Goal: Information Seeking & Learning: Check status

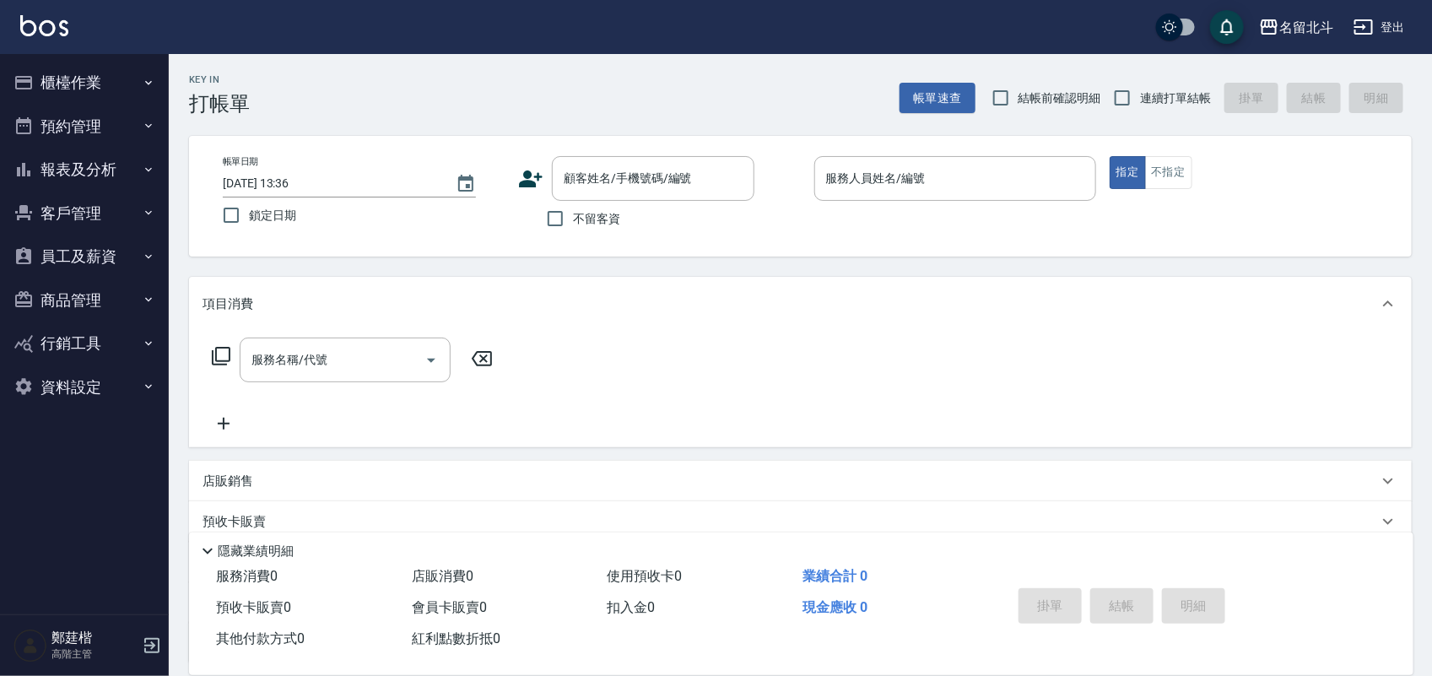
click at [99, 162] on button "報表及分析" at bounding box center [84, 170] width 155 height 44
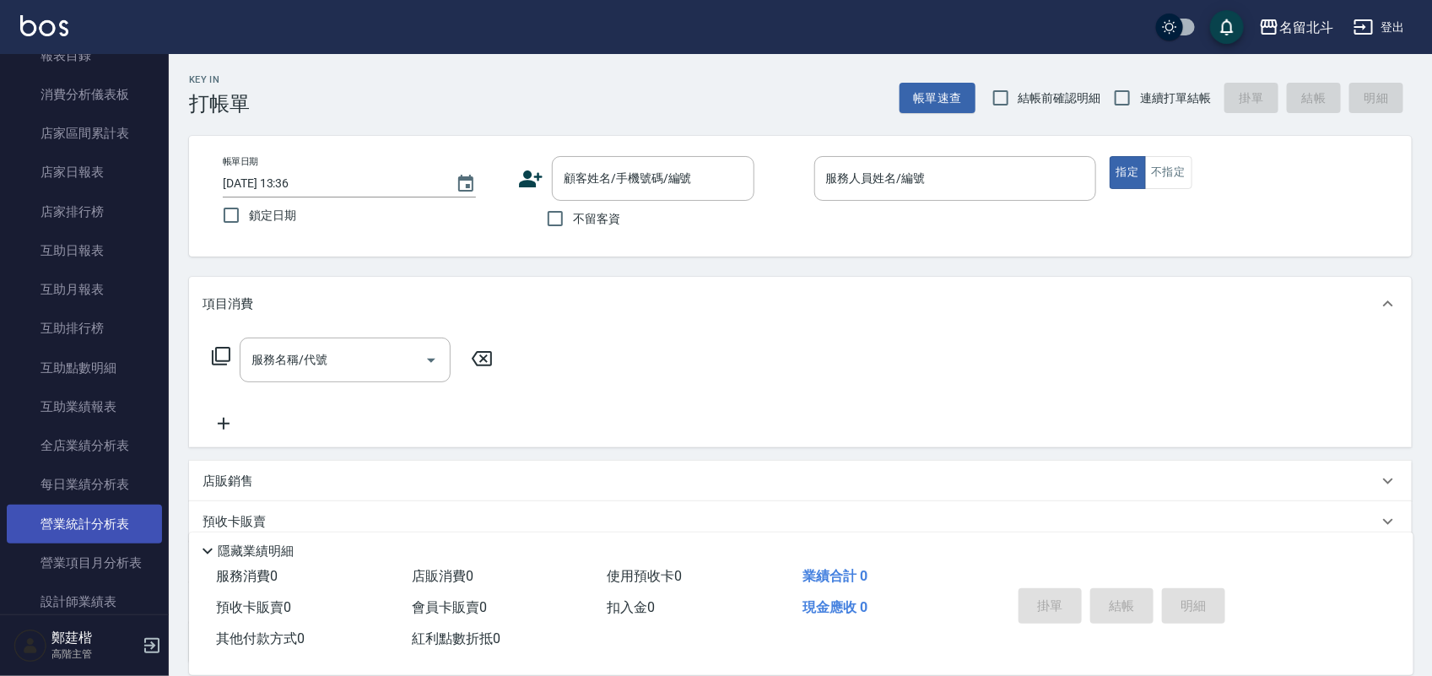
scroll to position [211, 0]
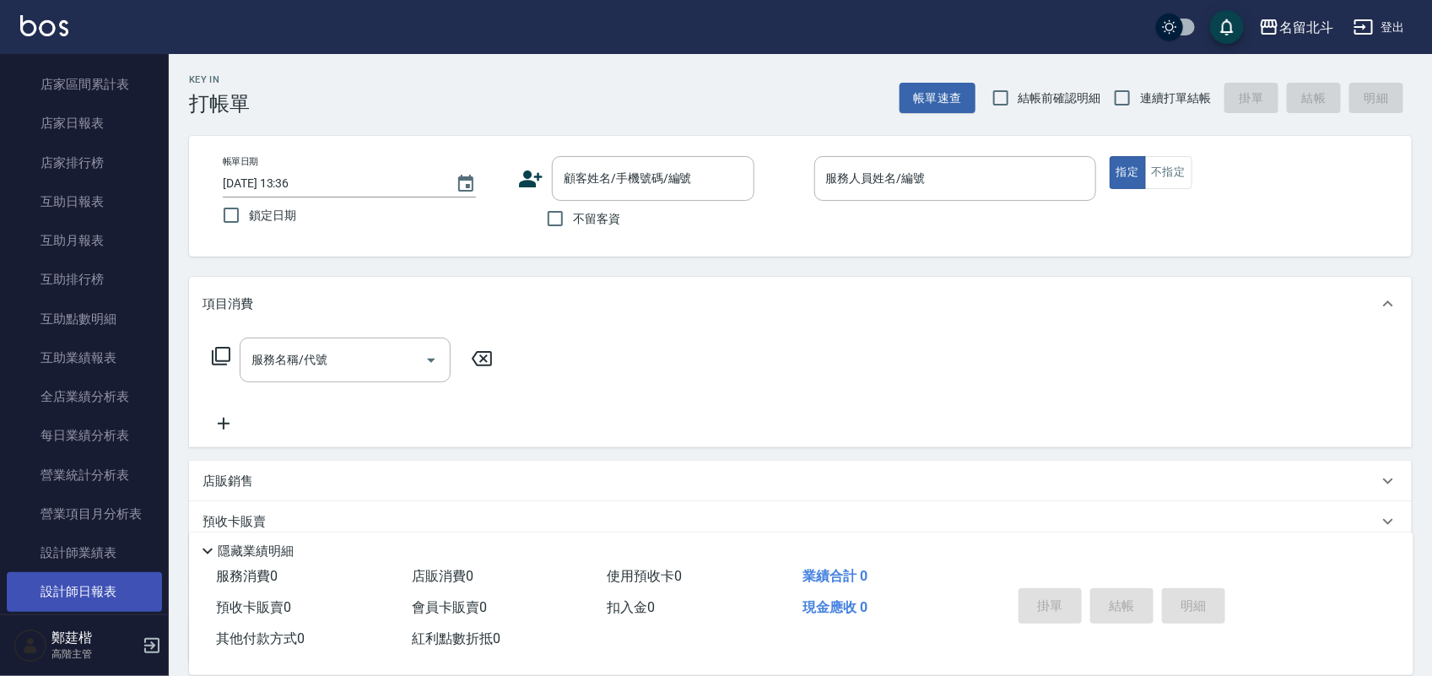
click at [95, 596] on link "設計師日報表" at bounding box center [84, 591] width 155 height 39
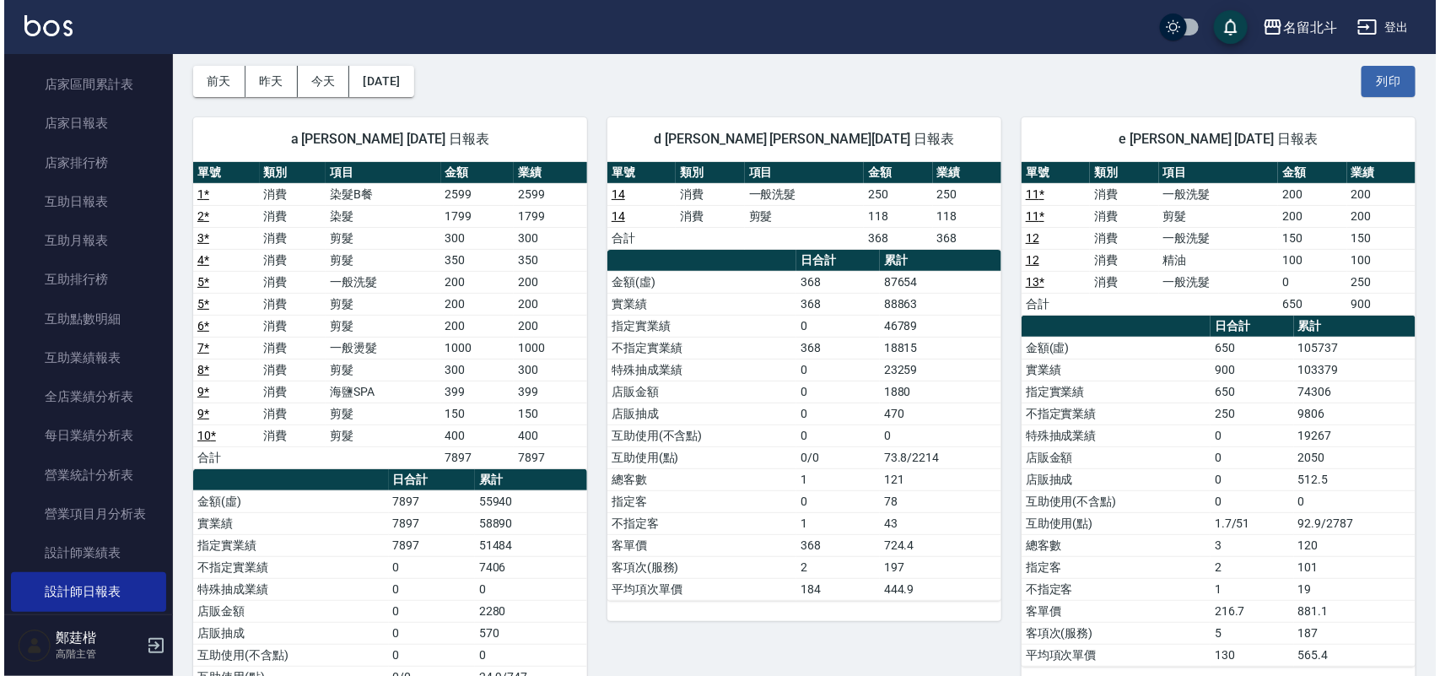
scroll to position [105, 0]
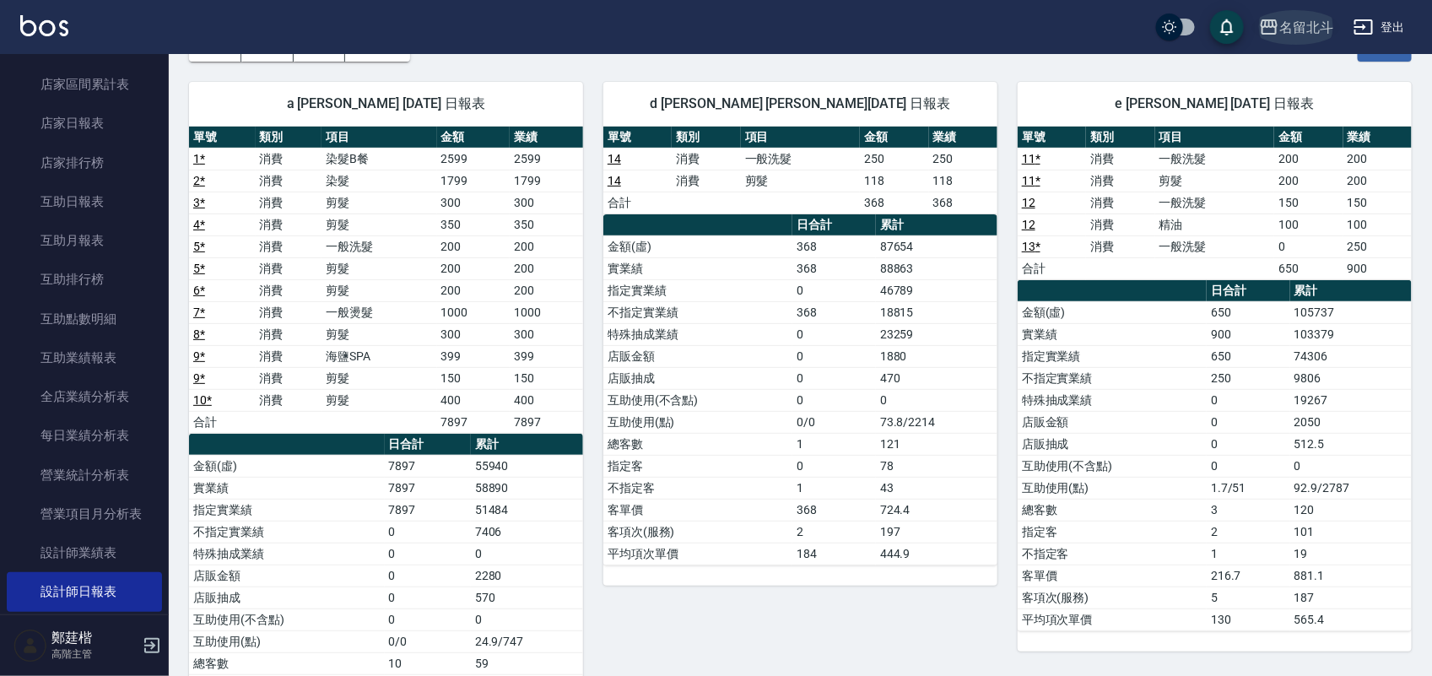
click at [1271, 19] on icon "button" at bounding box center [1269, 27] width 20 height 20
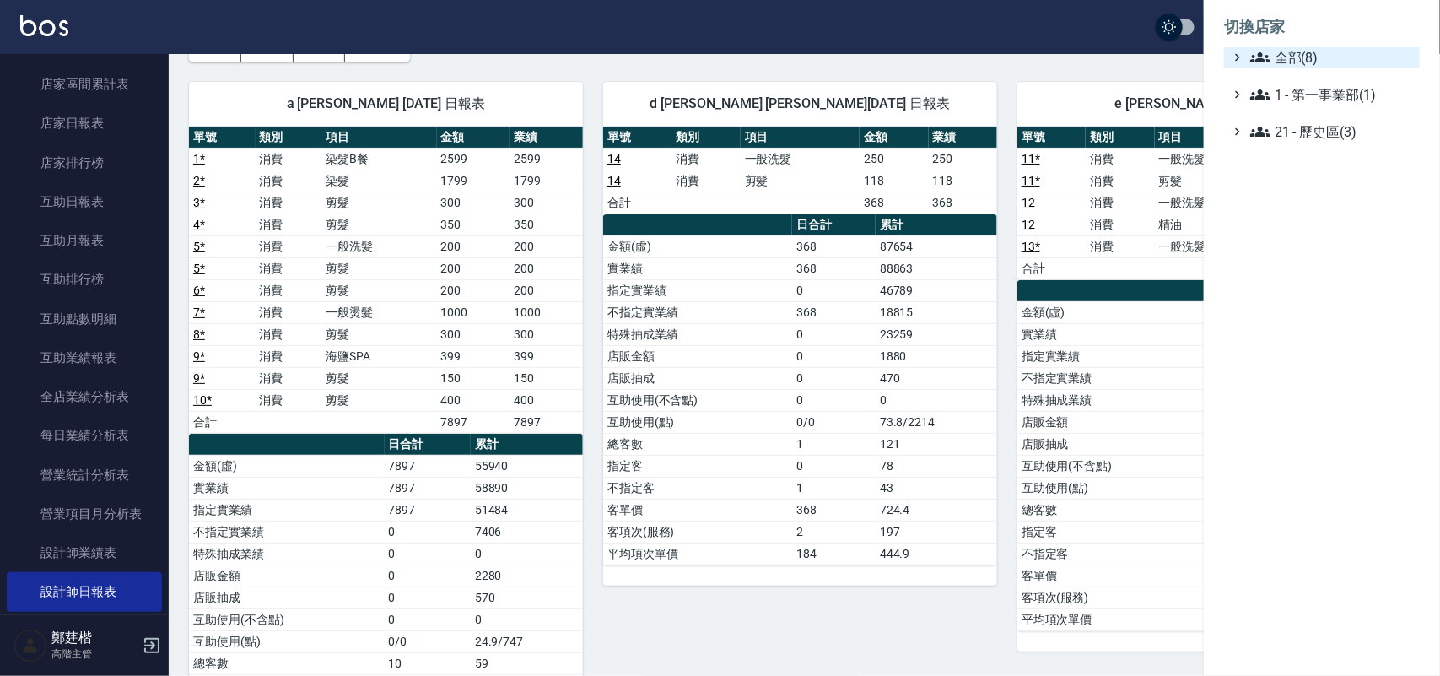
click at [1310, 66] on span "全部(8)" at bounding box center [1331, 57] width 163 height 20
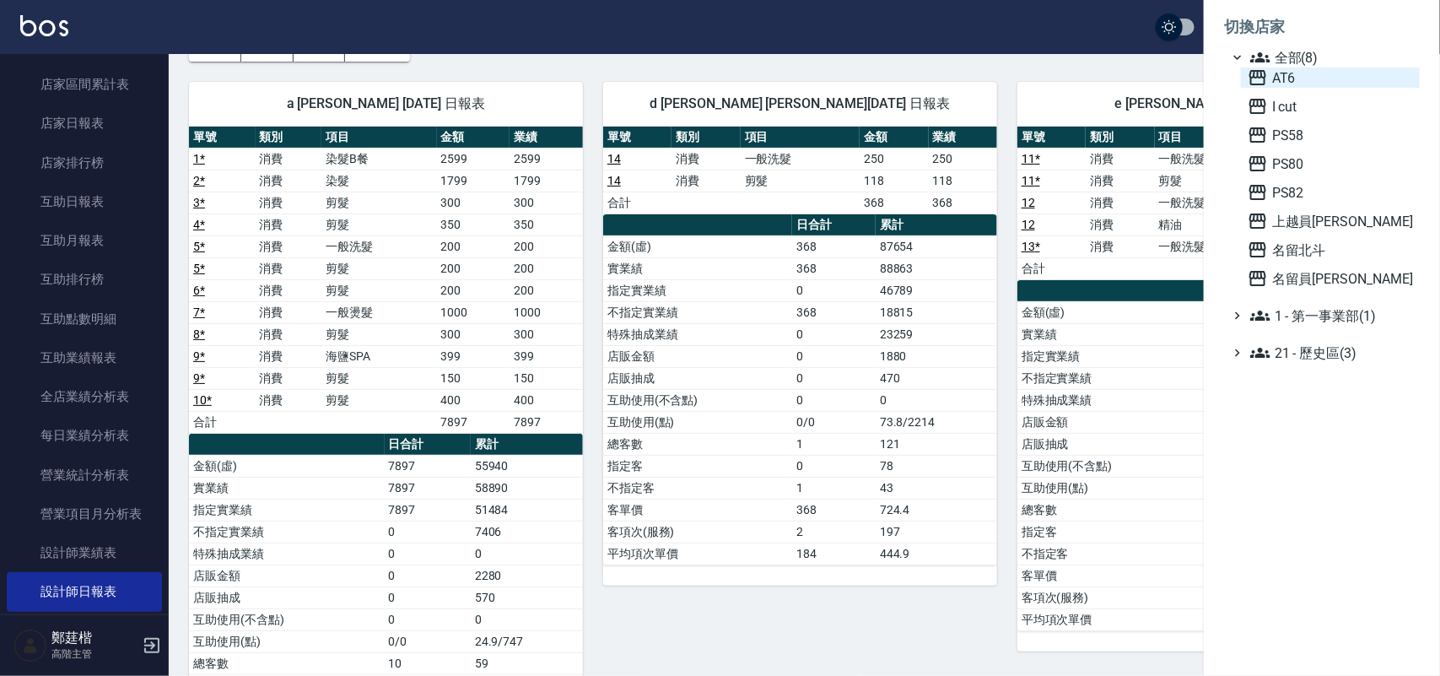
click at [1310, 73] on span "AT6" at bounding box center [1330, 77] width 165 height 20
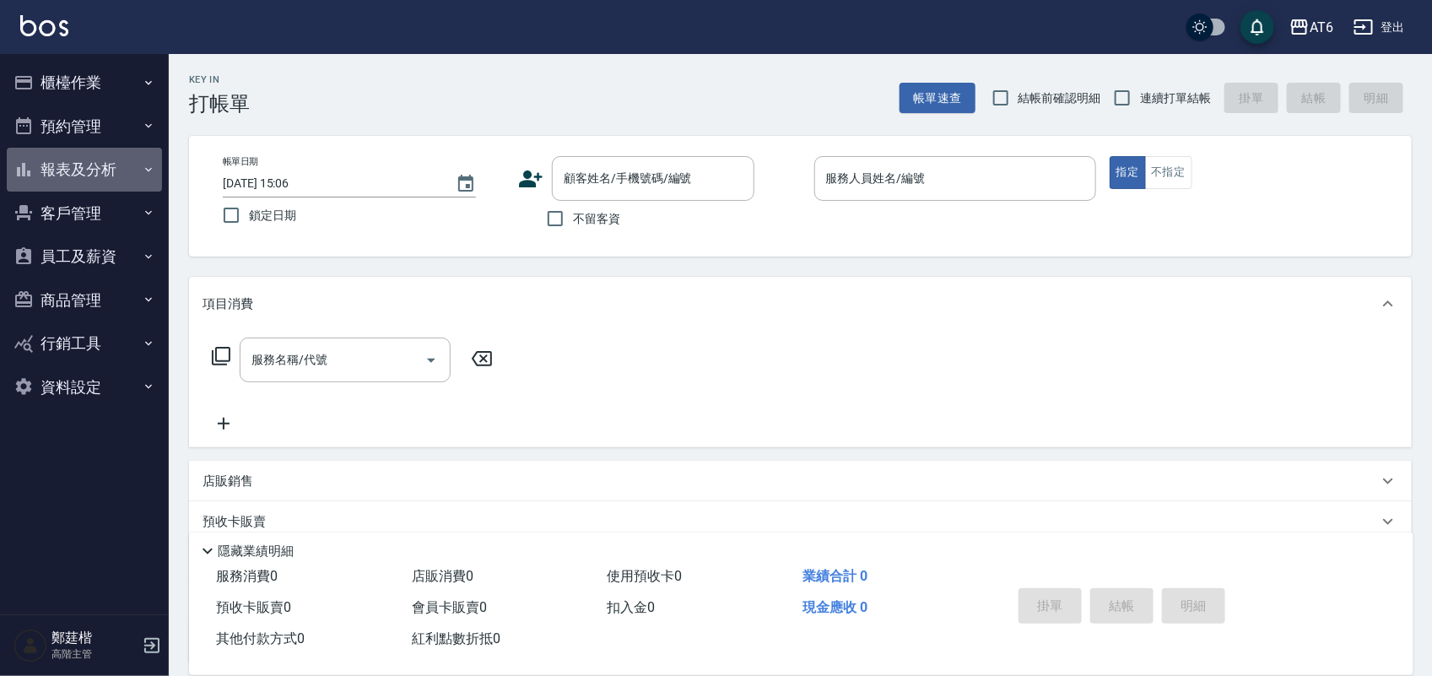
click at [128, 166] on button "報表及分析" at bounding box center [84, 170] width 155 height 44
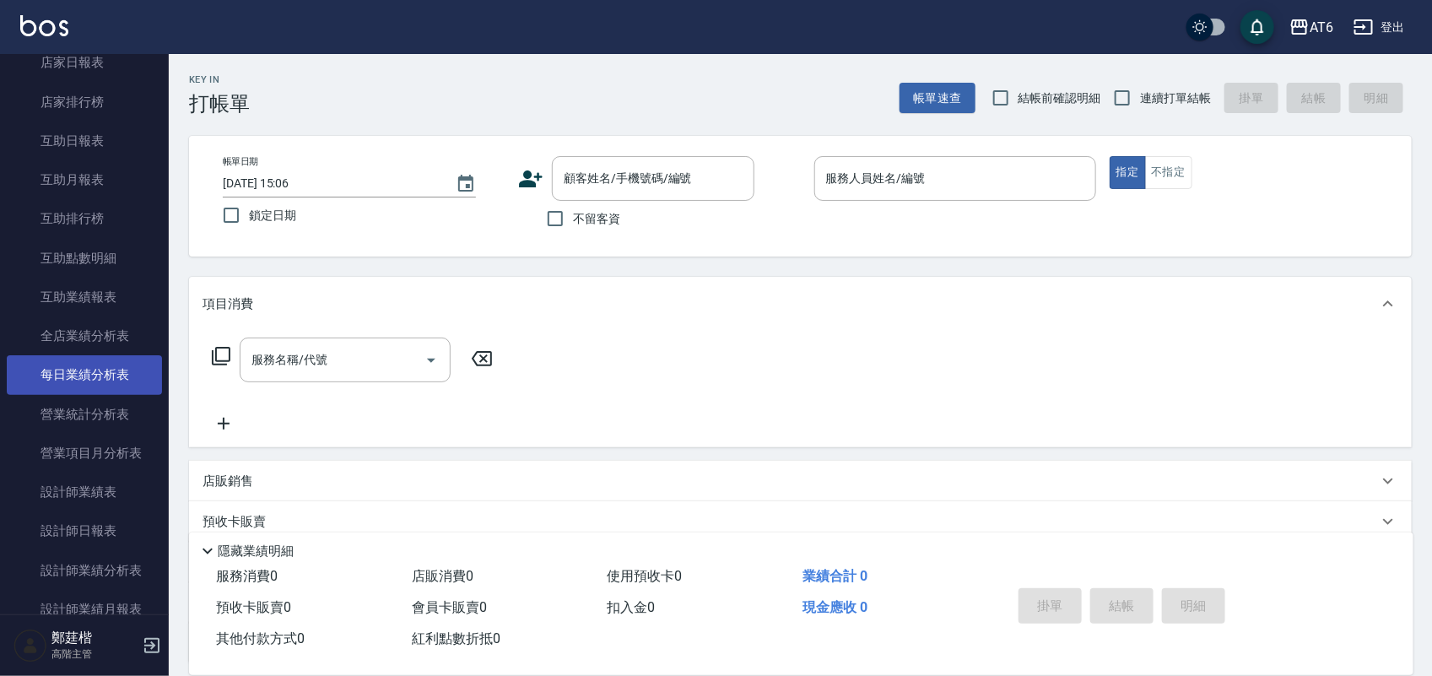
scroll to position [316, 0]
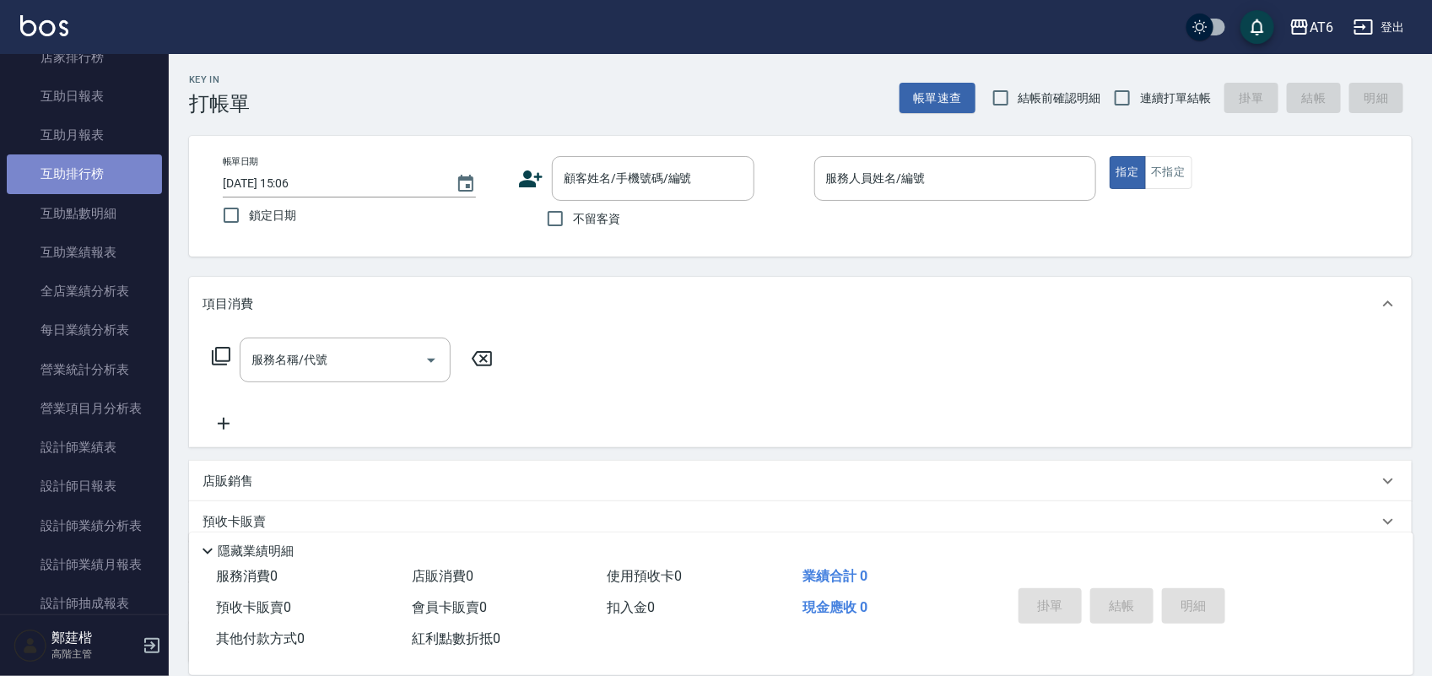
click at [111, 170] on link "互助排行榜" at bounding box center [84, 173] width 155 height 39
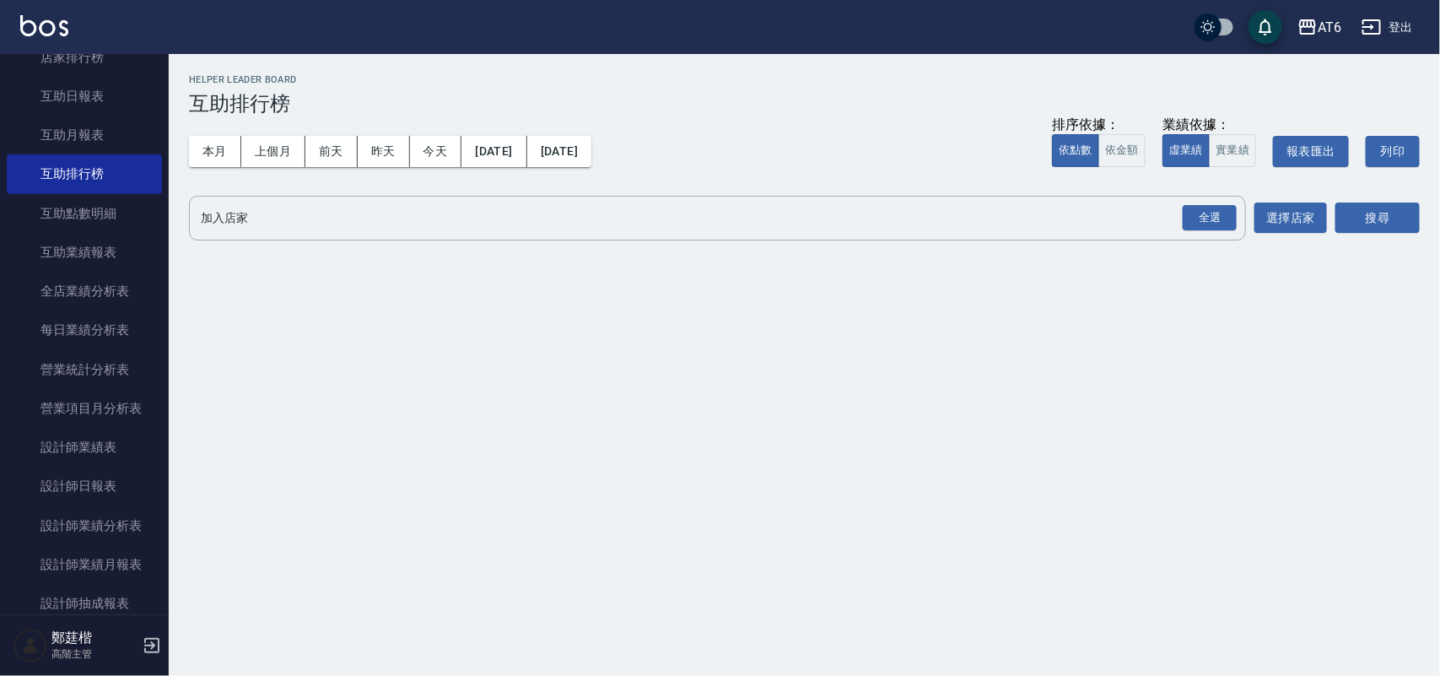
drag, startPoint x: 1221, startPoint y: 222, endPoint x: 1439, endPoint y: 220, distance: 218.5
click at [1221, 218] on div "全選" at bounding box center [1210, 218] width 54 height 26
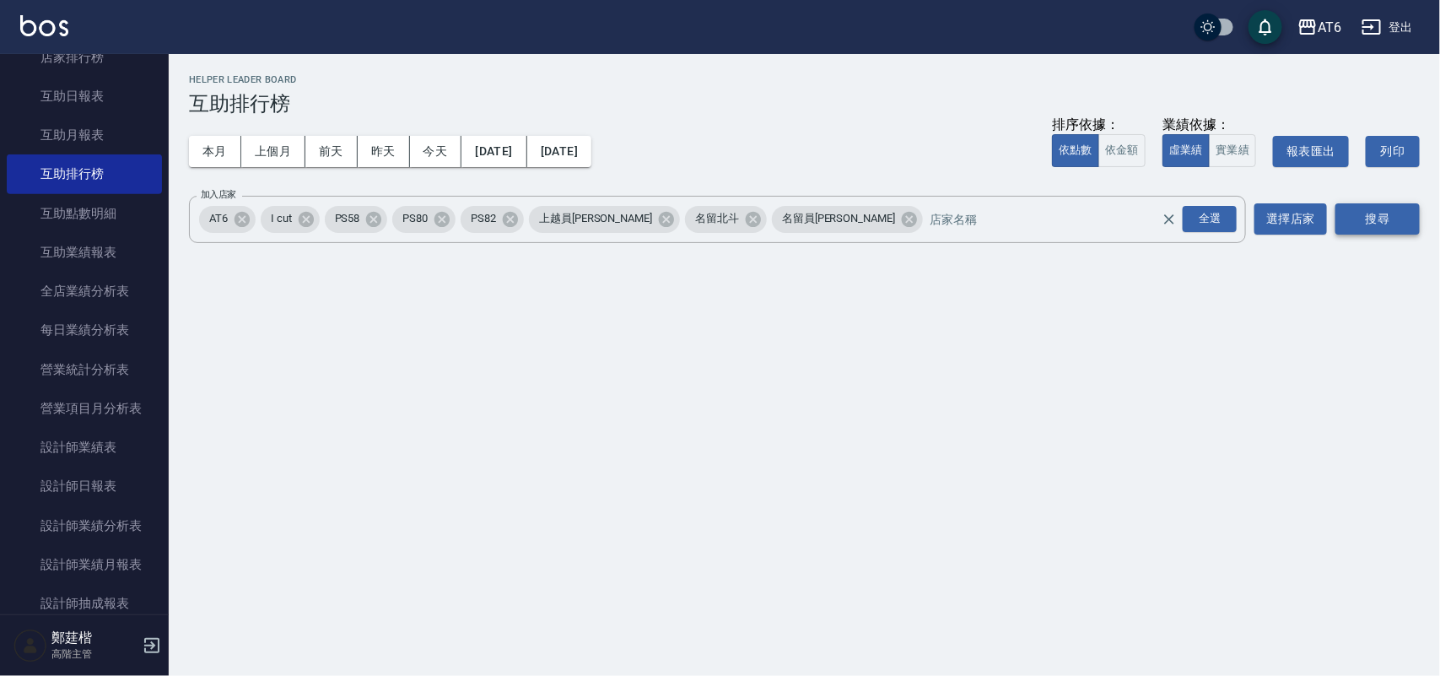
click at [1381, 213] on button "搜尋" at bounding box center [1377, 218] width 84 height 31
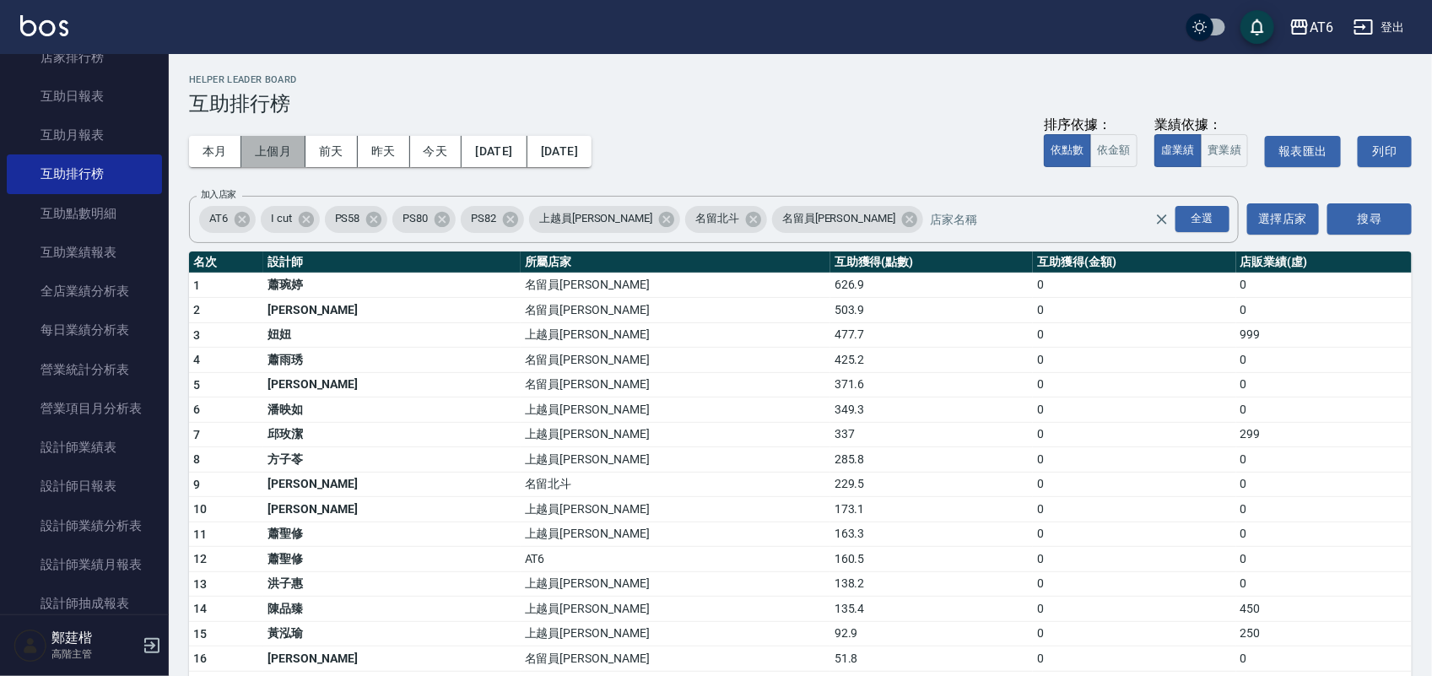
click at [294, 162] on button "上個月" at bounding box center [273, 151] width 64 height 31
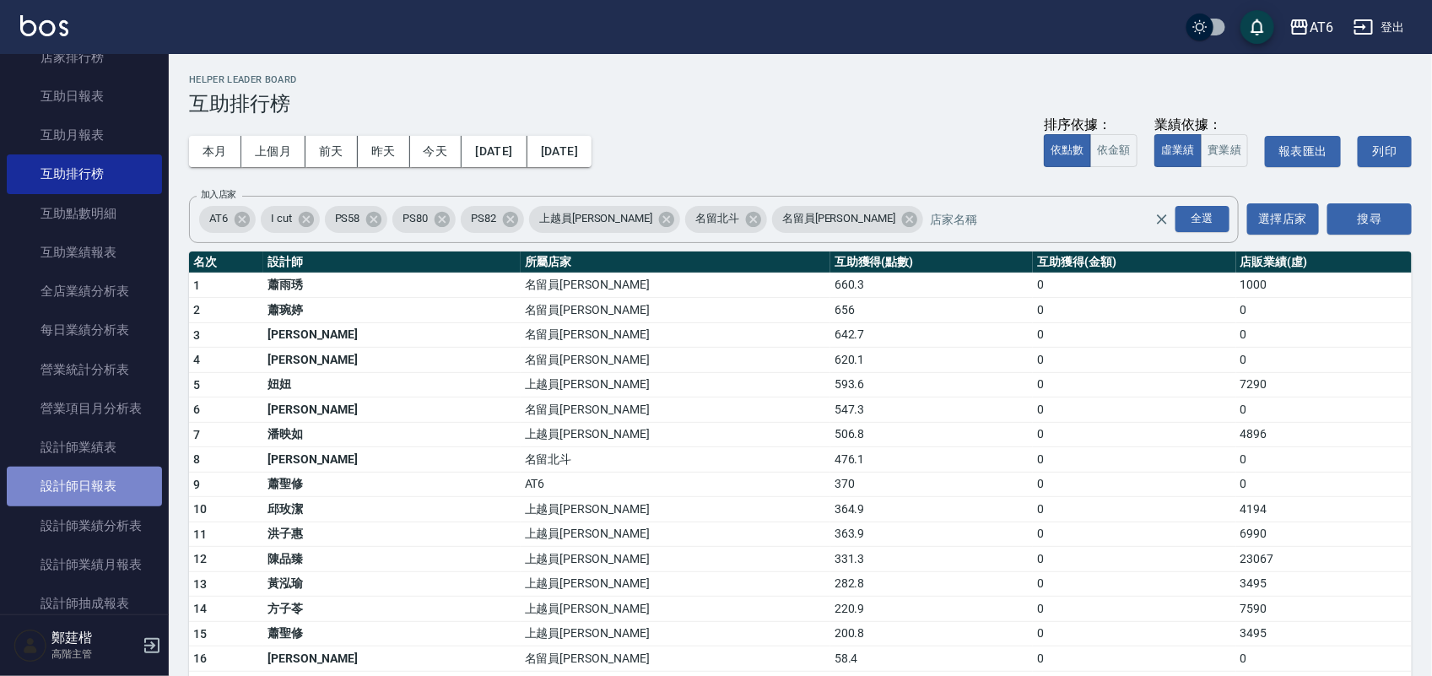
click at [116, 491] on link "設計師日報表" at bounding box center [84, 485] width 155 height 39
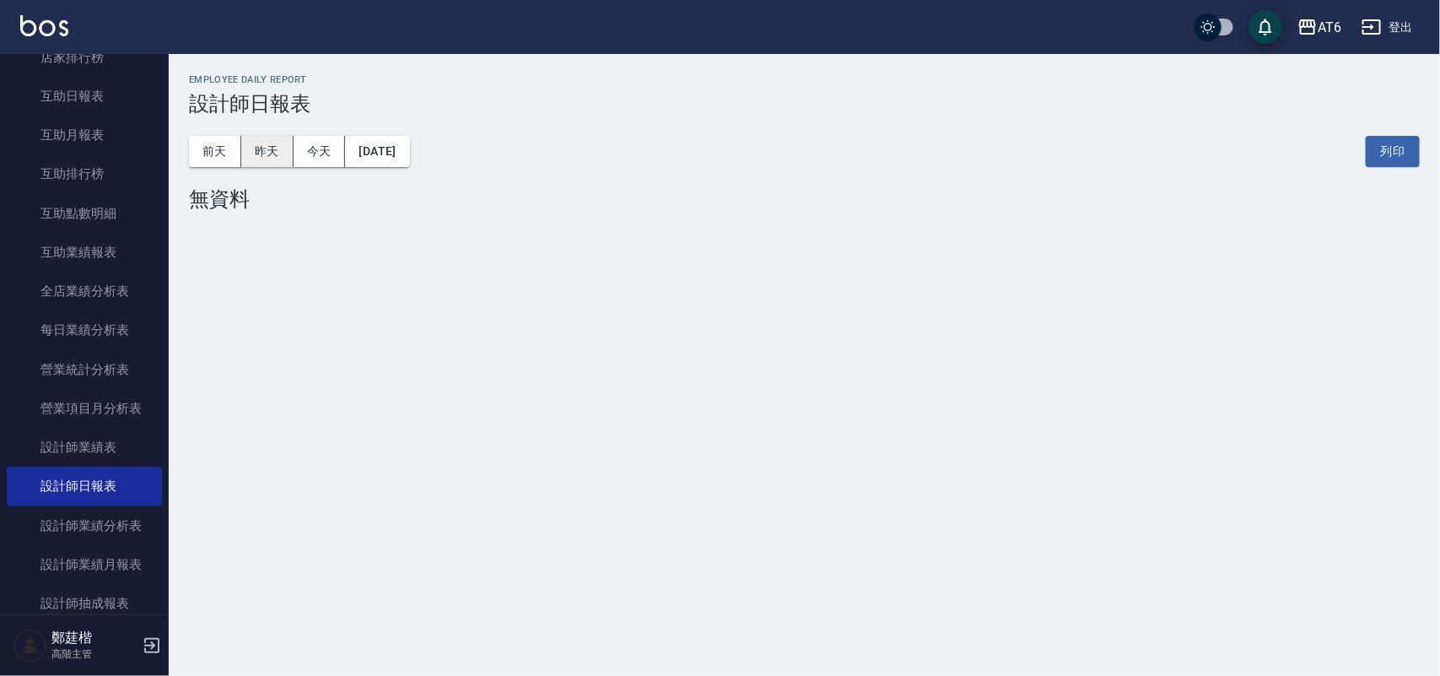
click at [277, 162] on button "昨天" at bounding box center [267, 151] width 52 height 31
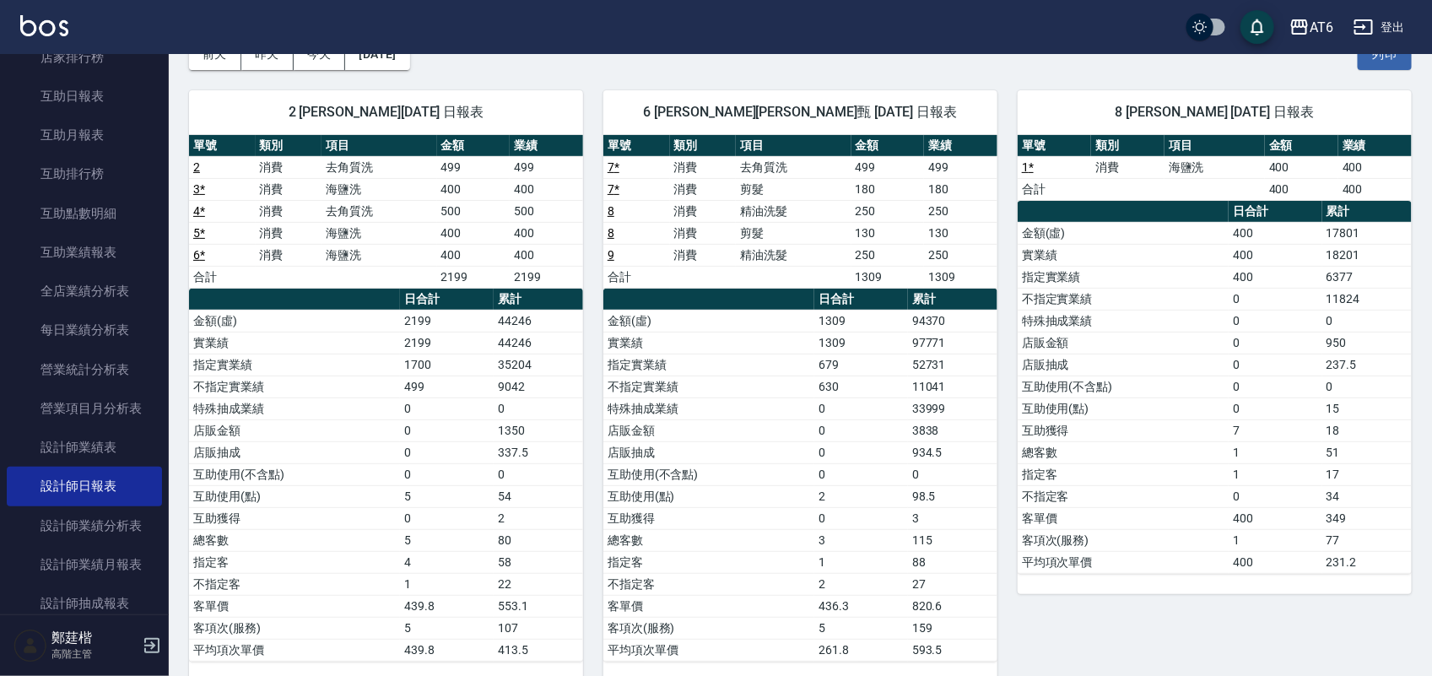
scroll to position [105, 0]
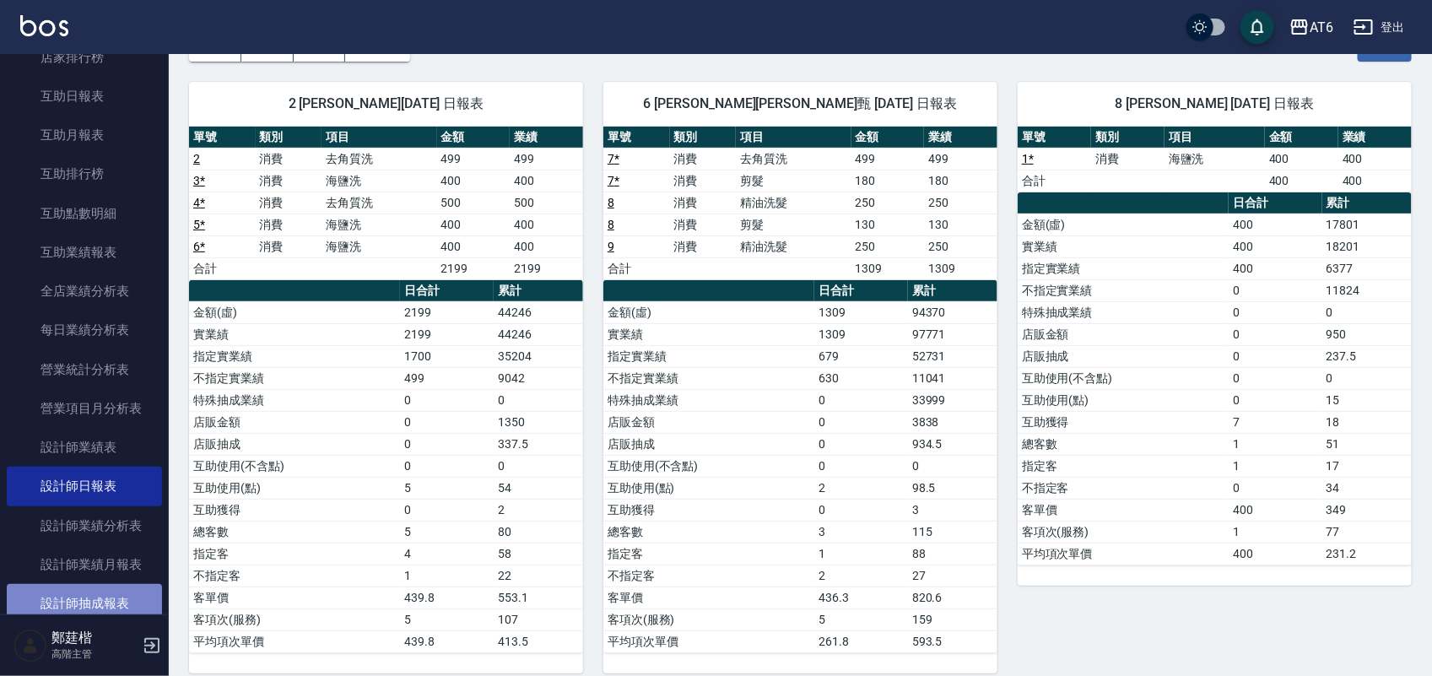
click at [108, 597] on link "設計師抽成報表" at bounding box center [84, 603] width 155 height 39
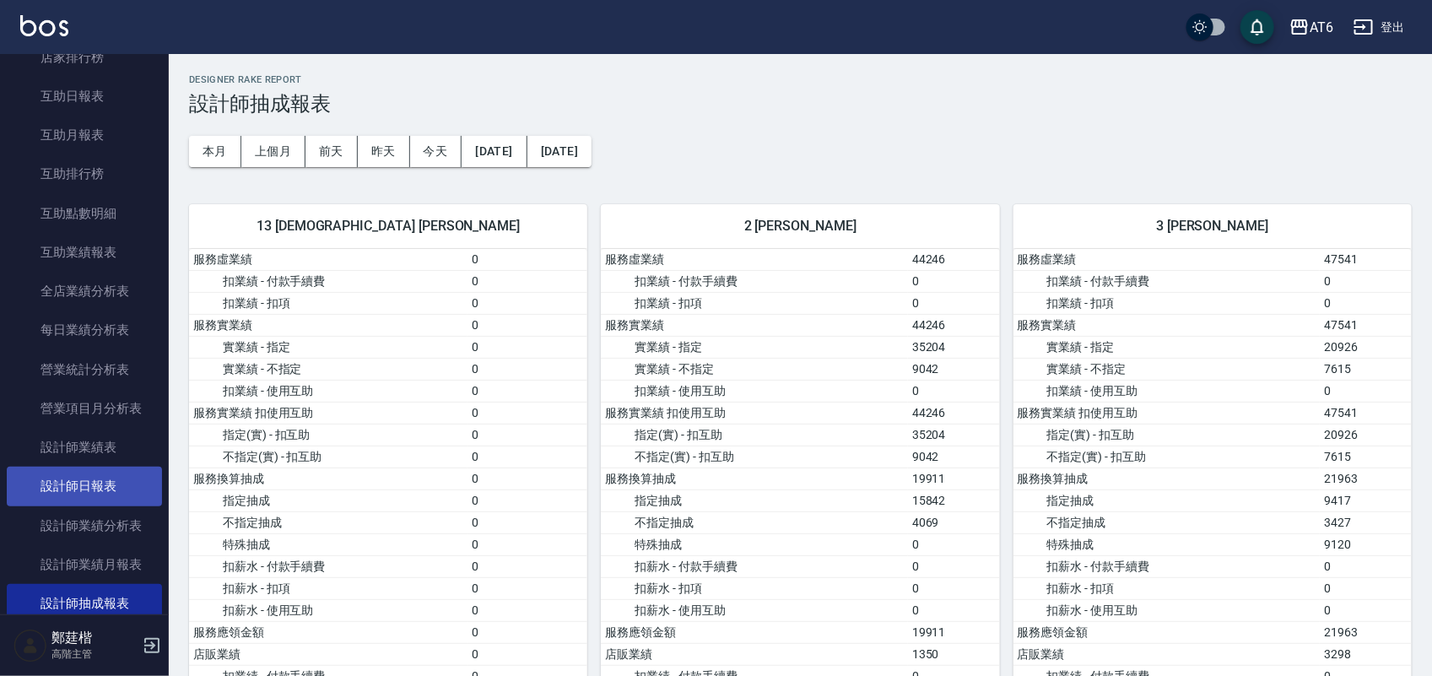
click at [116, 482] on link "設計師日報表" at bounding box center [84, 485] width 155 height 39
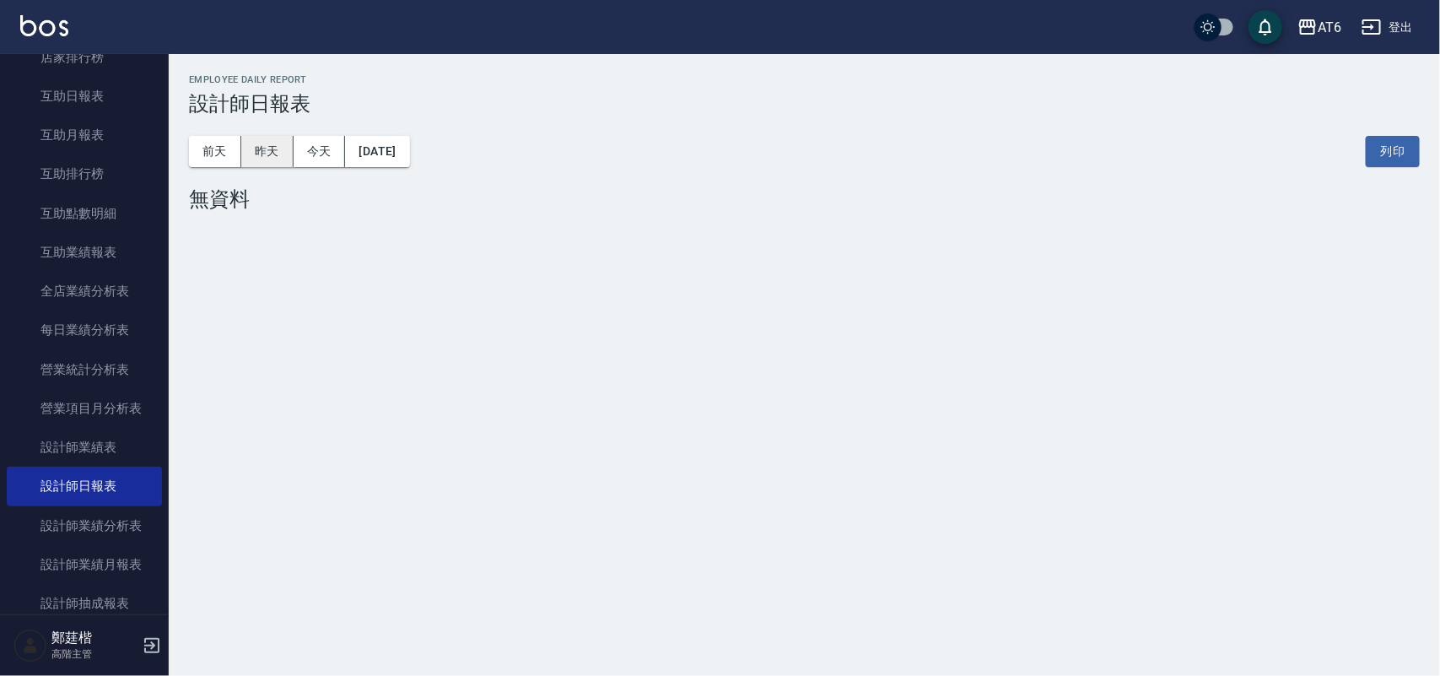
click at [267, 148] on button "昨天" at bounding box center [267, 151] width 52 height 31
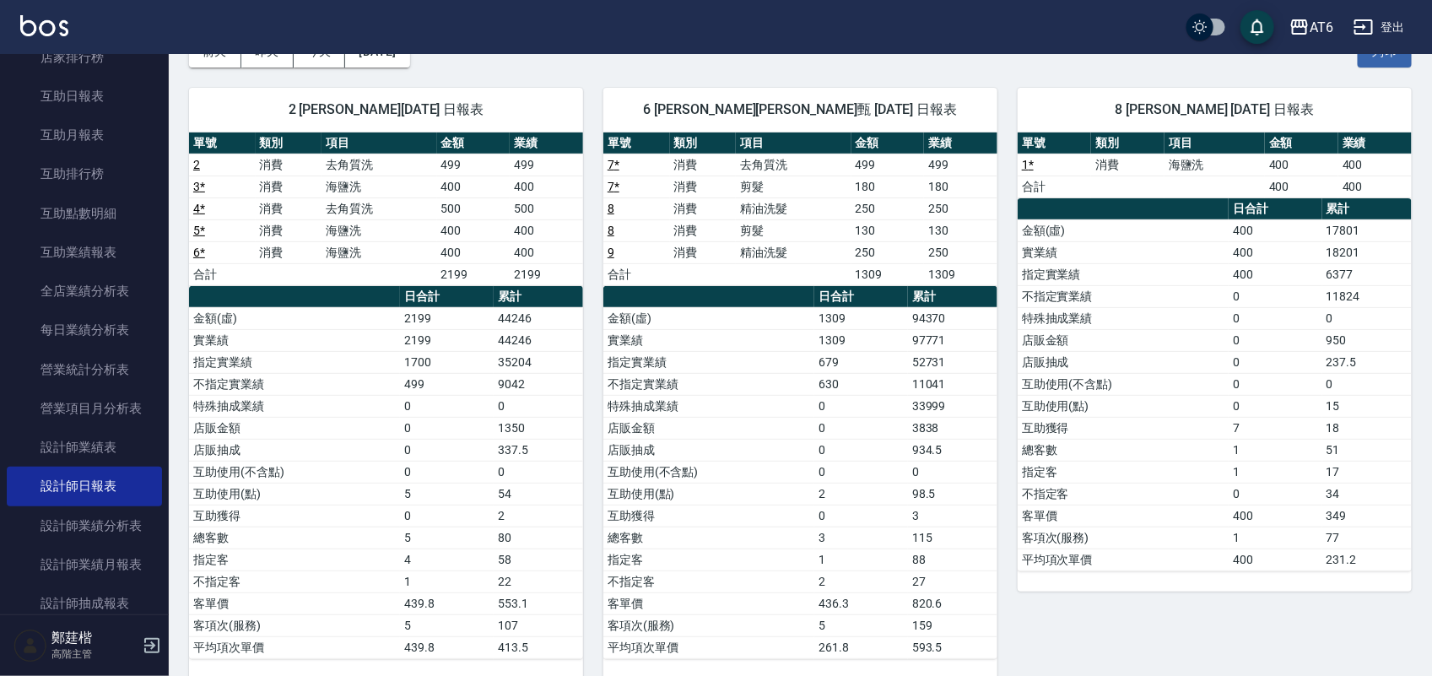
scroll to position [105, 0]
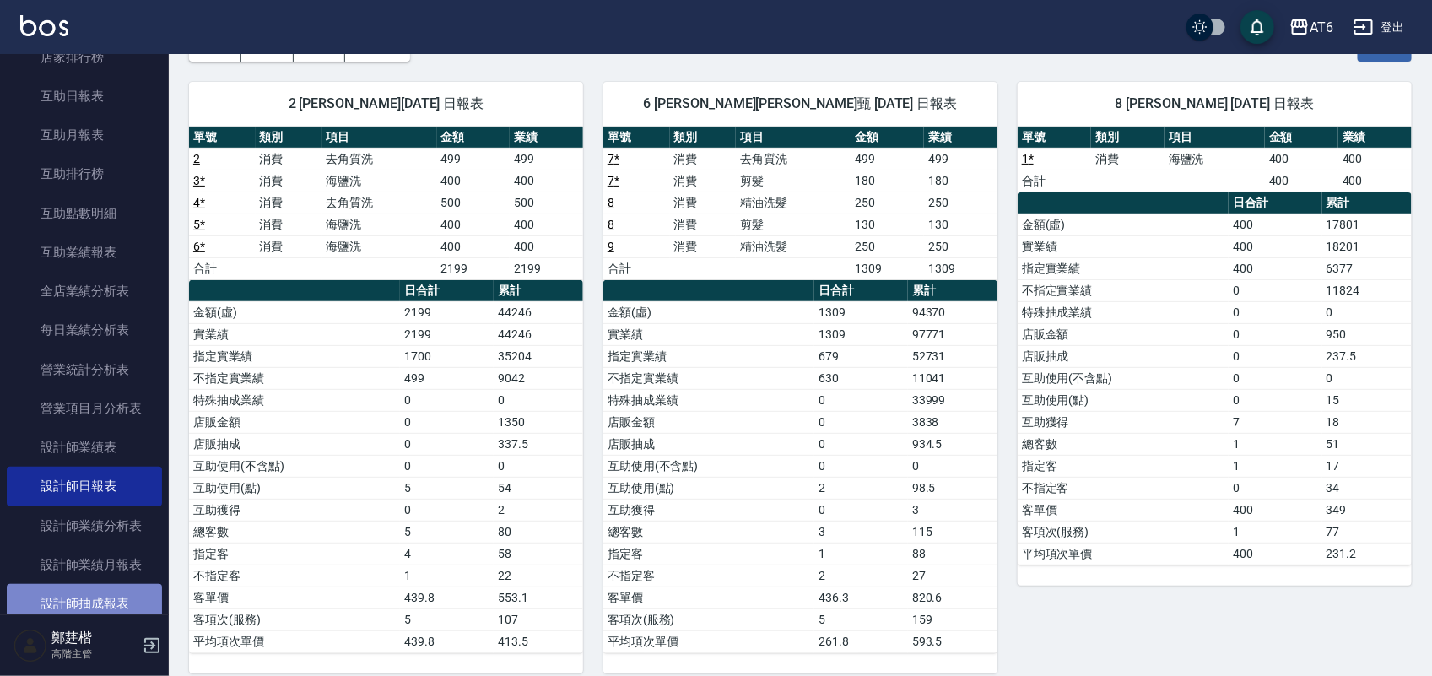
click at [93, 584] on link "設計師抽成報表" at bounding box center [84, 603] width 155 height 39
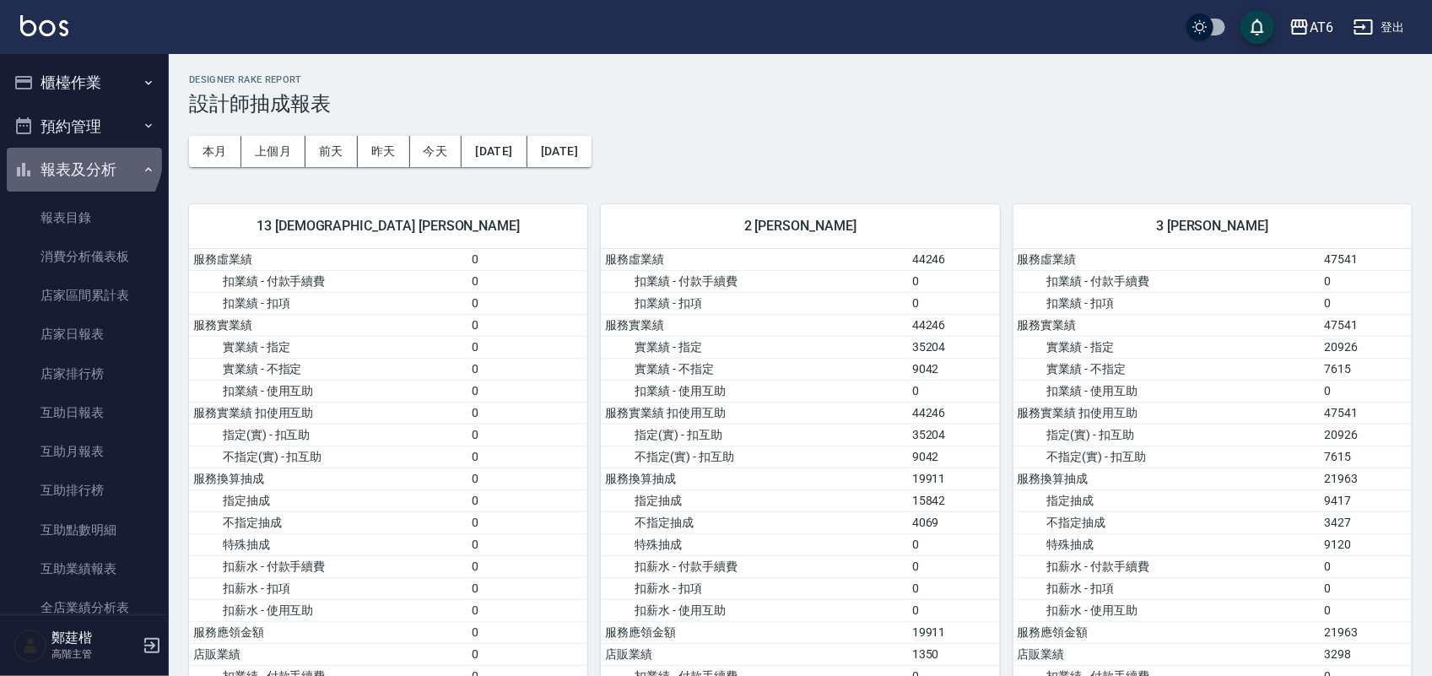
click at [78, 154] on button "報表及分析" at bounding box center [84, 170] width 155 height 44
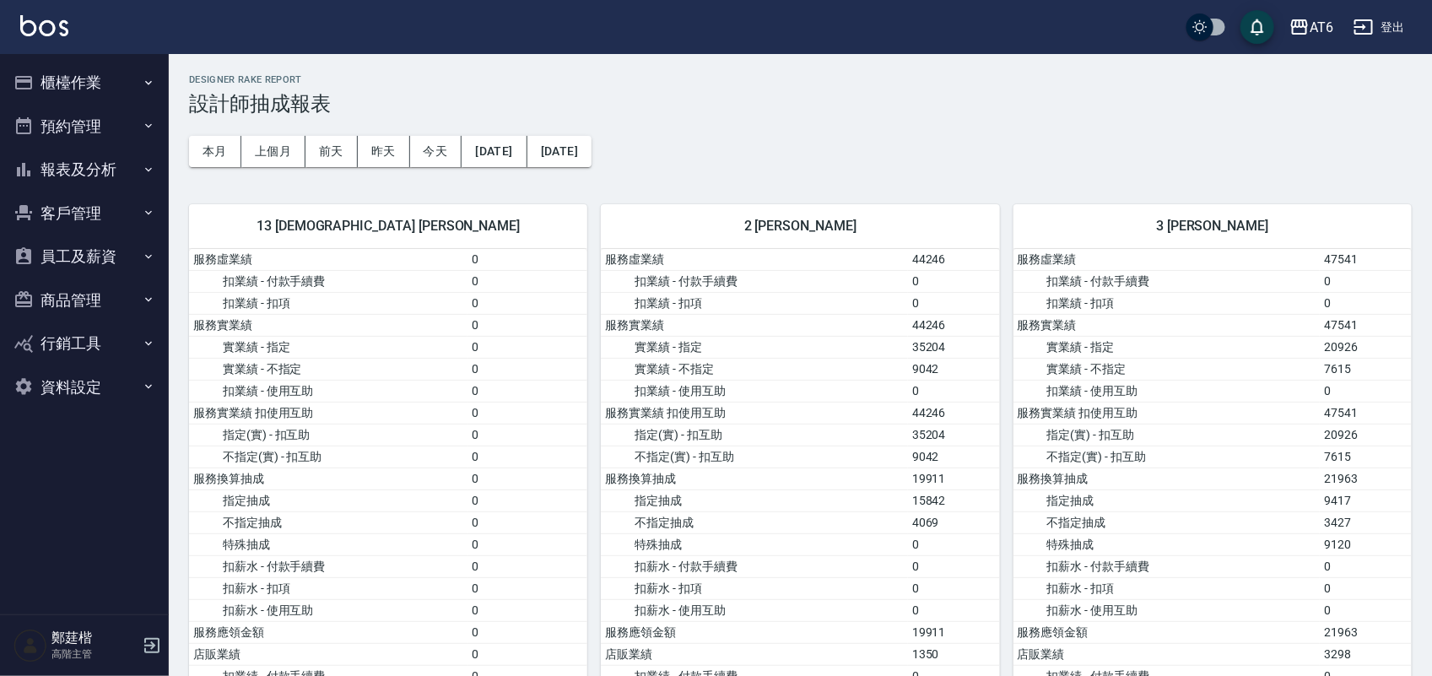
click at [106, 78] on button "櫃檯作業" at bounding box center [84, 83] width 155 height 44
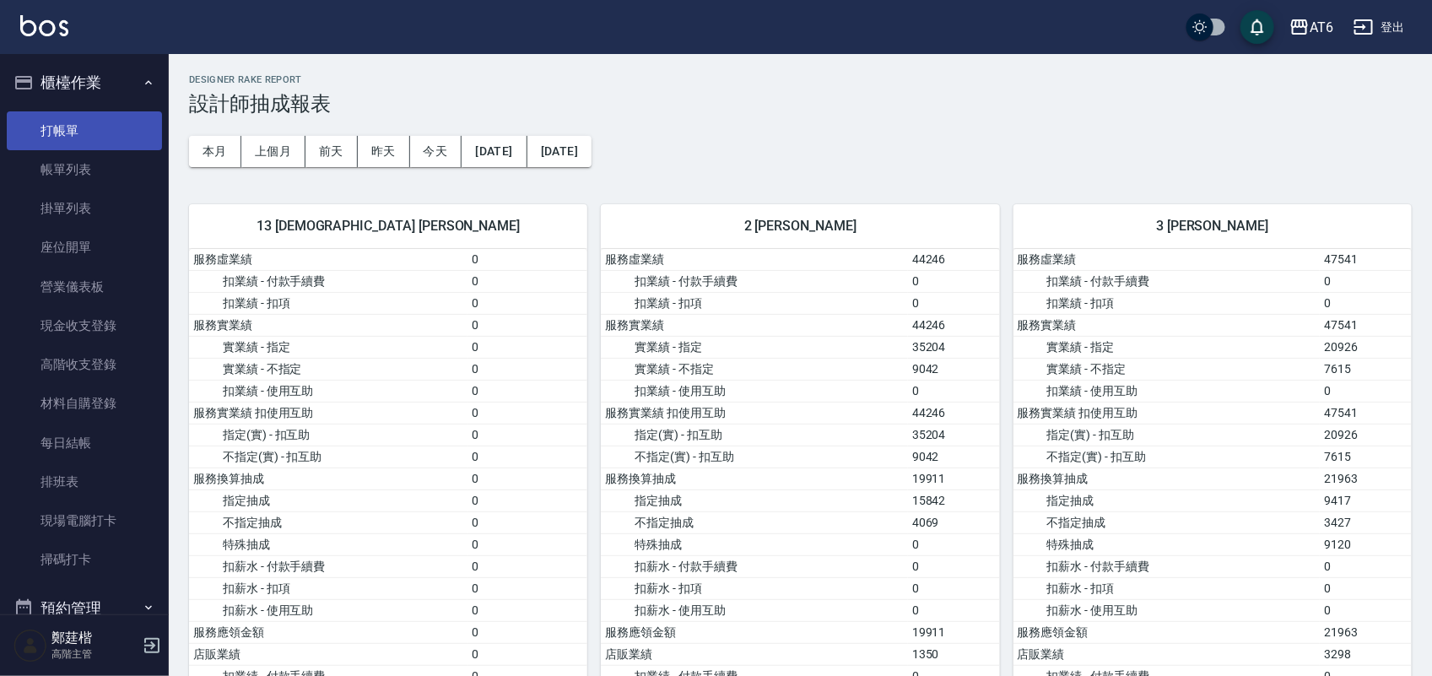
click at [108, 118] on link "打帳單" at bounding box center [84, 130] width 155 height 39
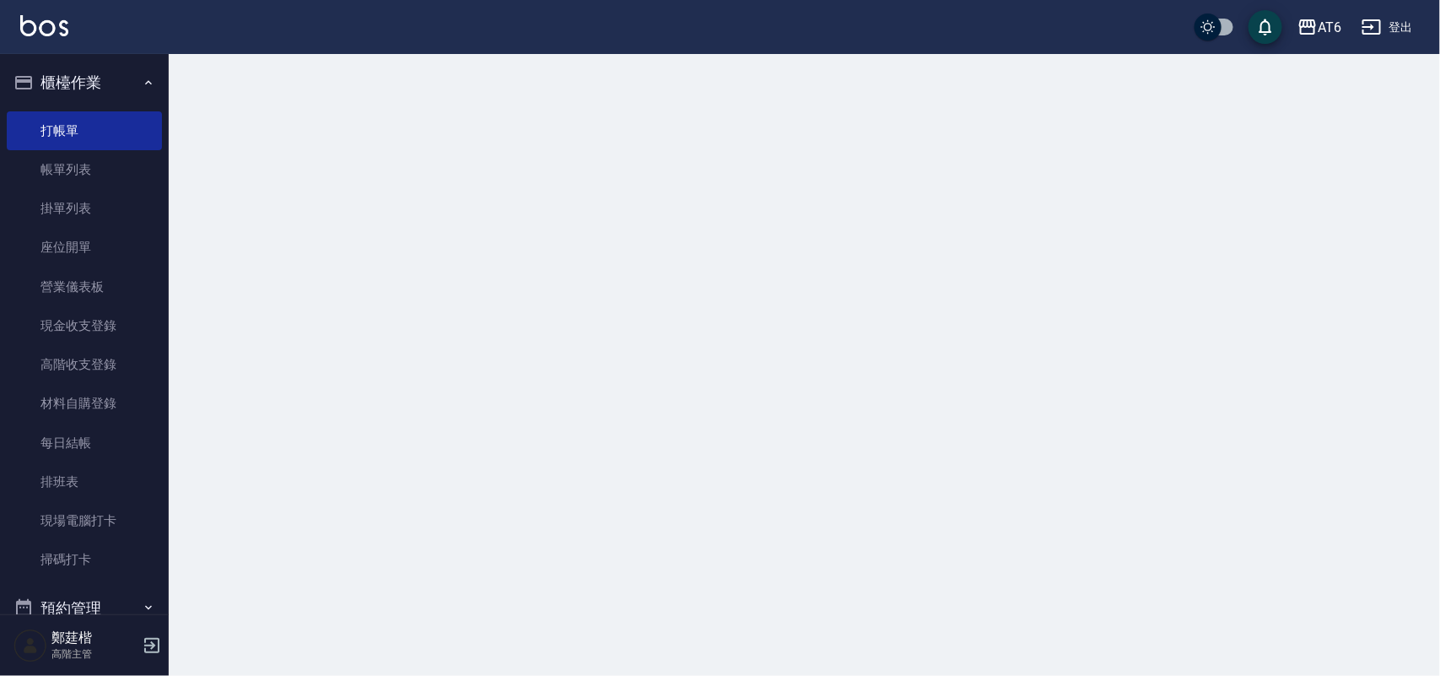
drag, startPoint x: 127, startPoint y: 74, endPoint x: 103, endPoint y: 74, distance: 23.6
click at [118, 74] on button "櫃檯作業" at bounding box center [84, 83] width 155 height 44
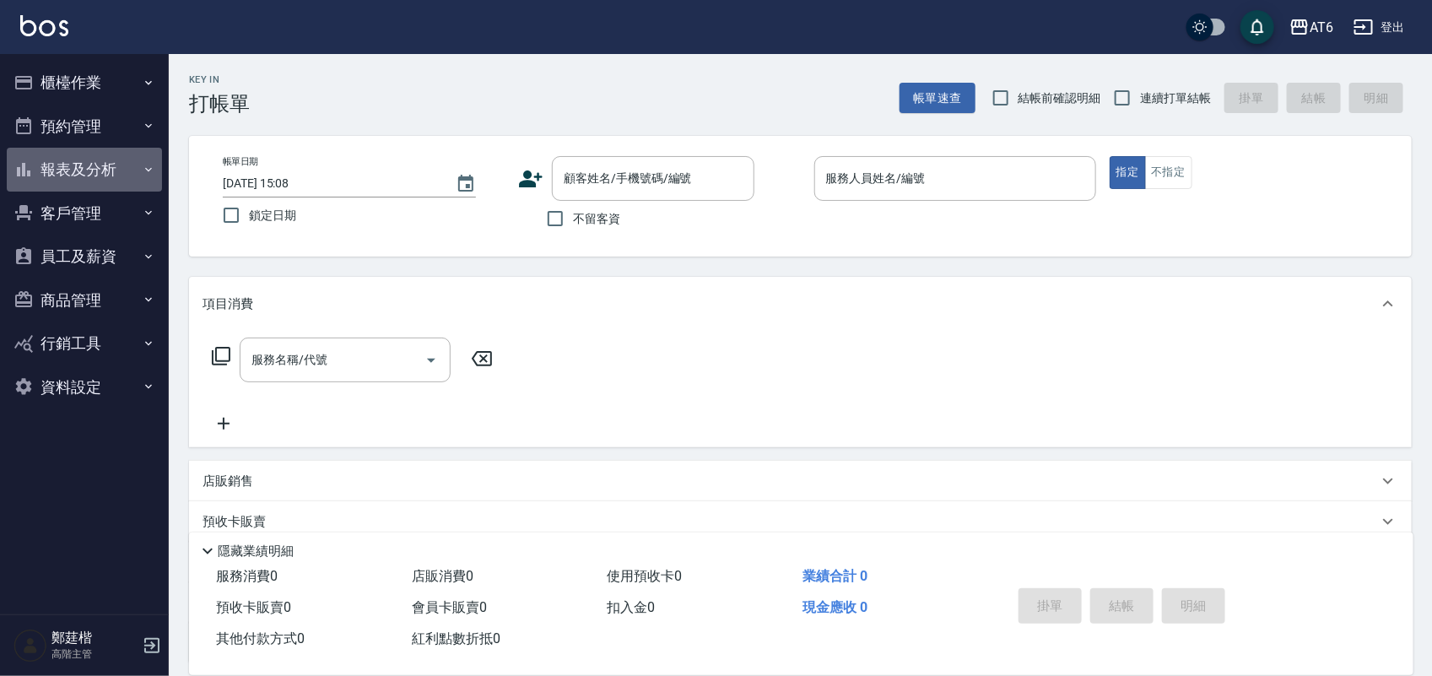
click at [57, 179] on button "報表及分析" at bounding box center [84, 170] width 155 height 44
click at [100, 266] on button "員工及薪資" at bounding box center [84, 257] width 155 height 44
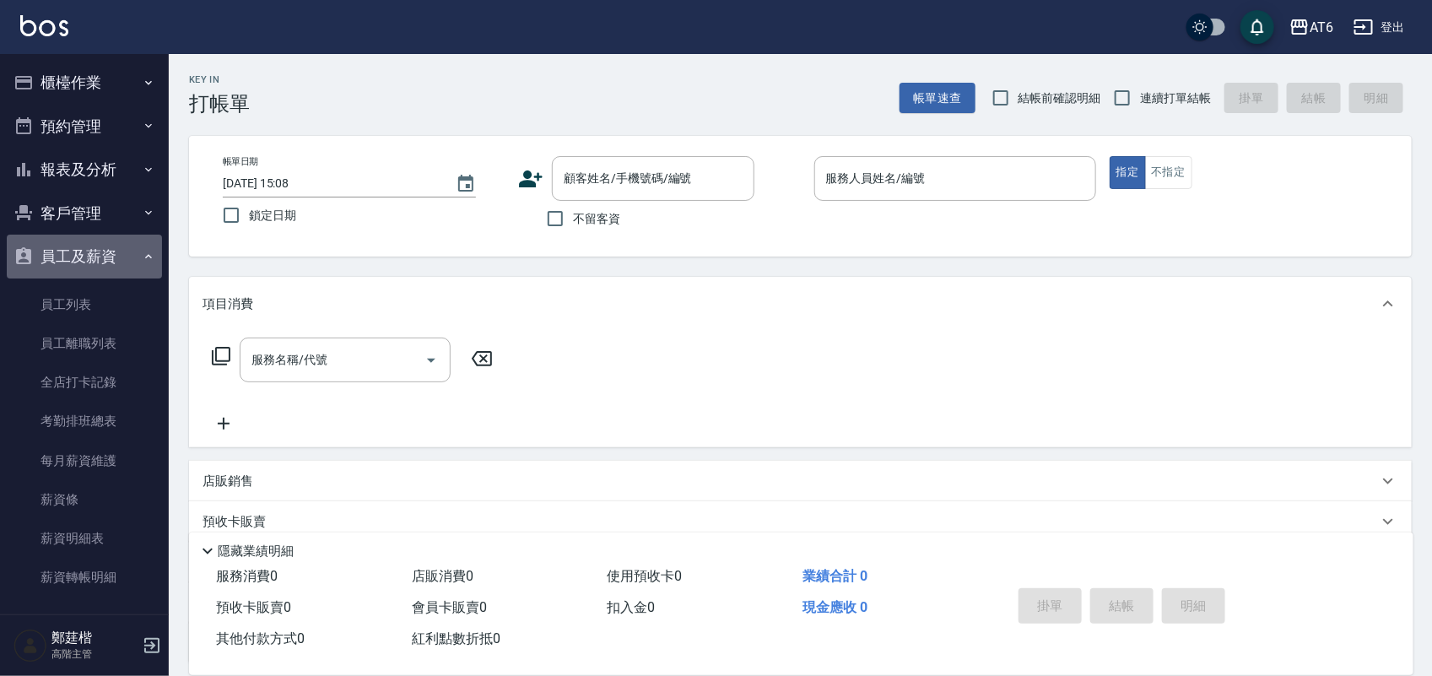
drag, startPoint x: 128, startPoint y: 259, endPoint x: 104, endPoint y: 260, distance: 24.5
click at [124, 260] on button "員工及薪資" at bounding box center [84, 257] width 155 height 44
click at [102, 260] on button "員工及薪資" at bounding box center [84, 257] width 155 height 44
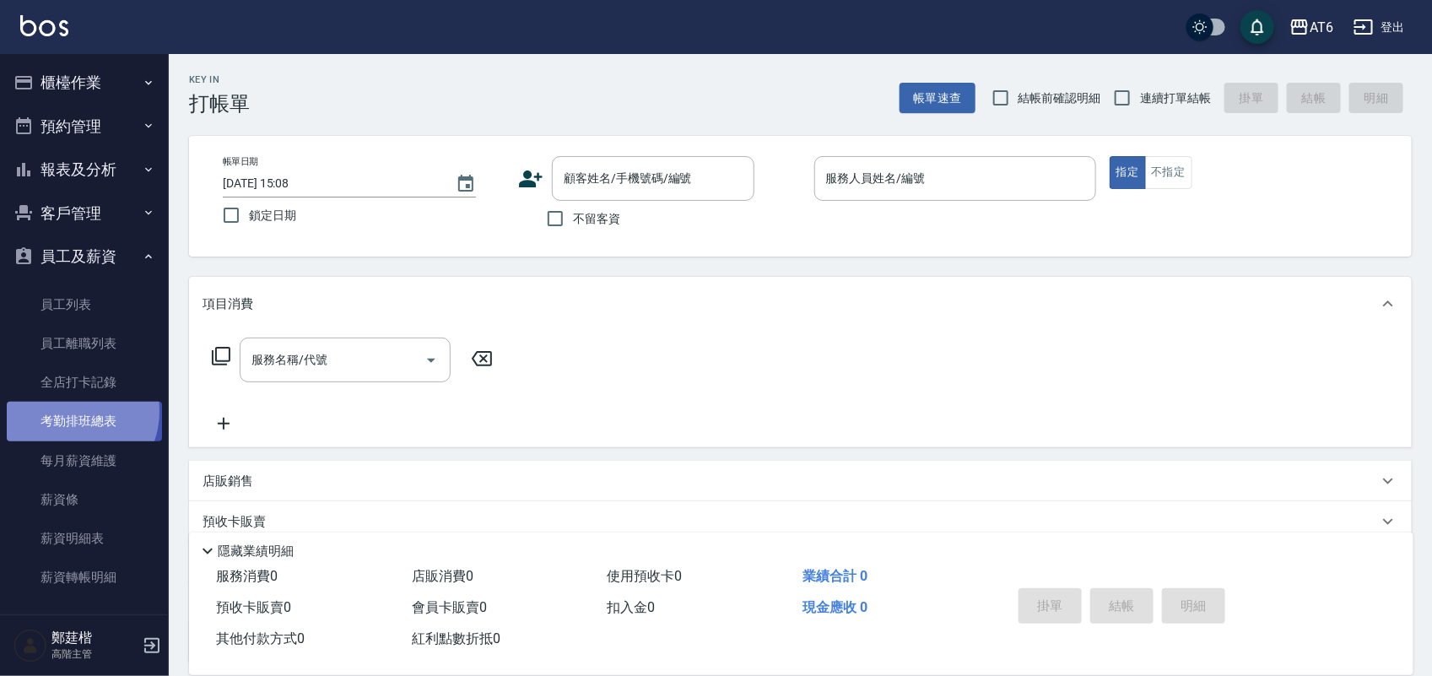
click at [70, 411] on link "考勤排班總表" at bounding box center [84, 421] width 155 height 39
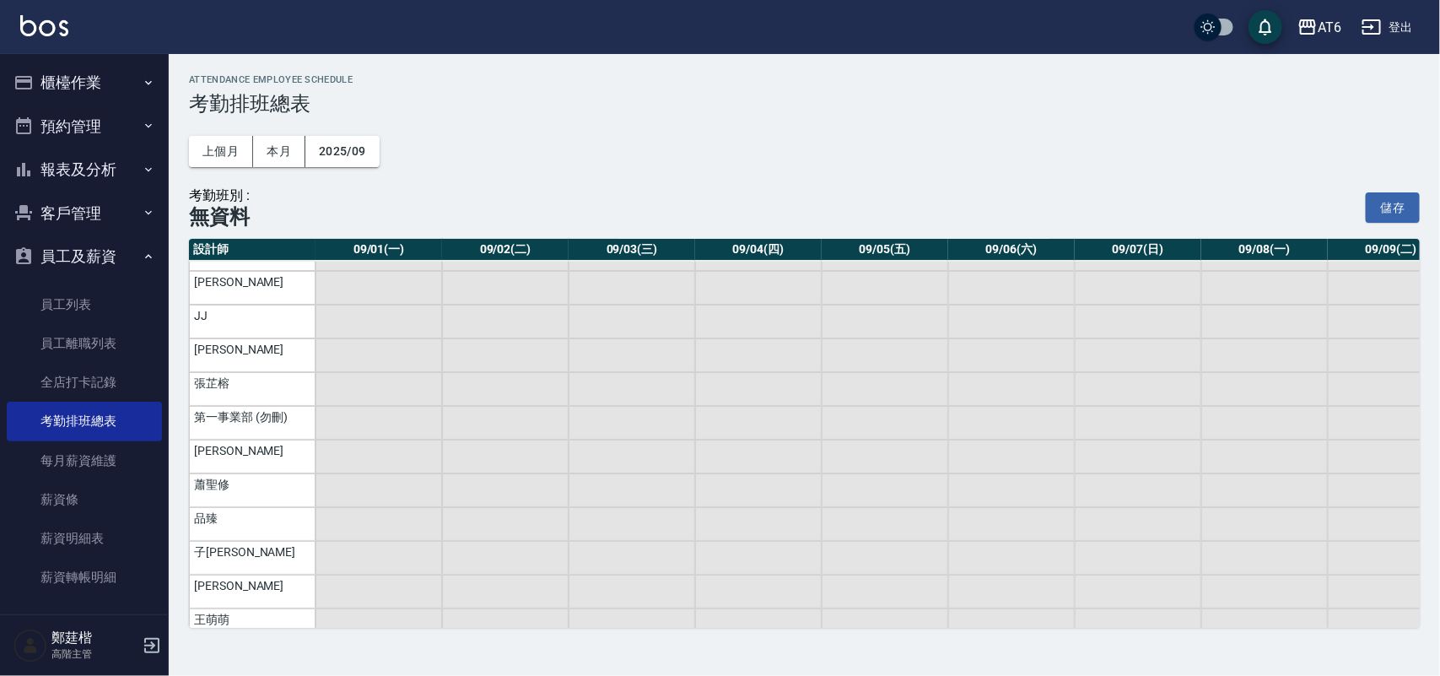
scroll to position [105, 0]
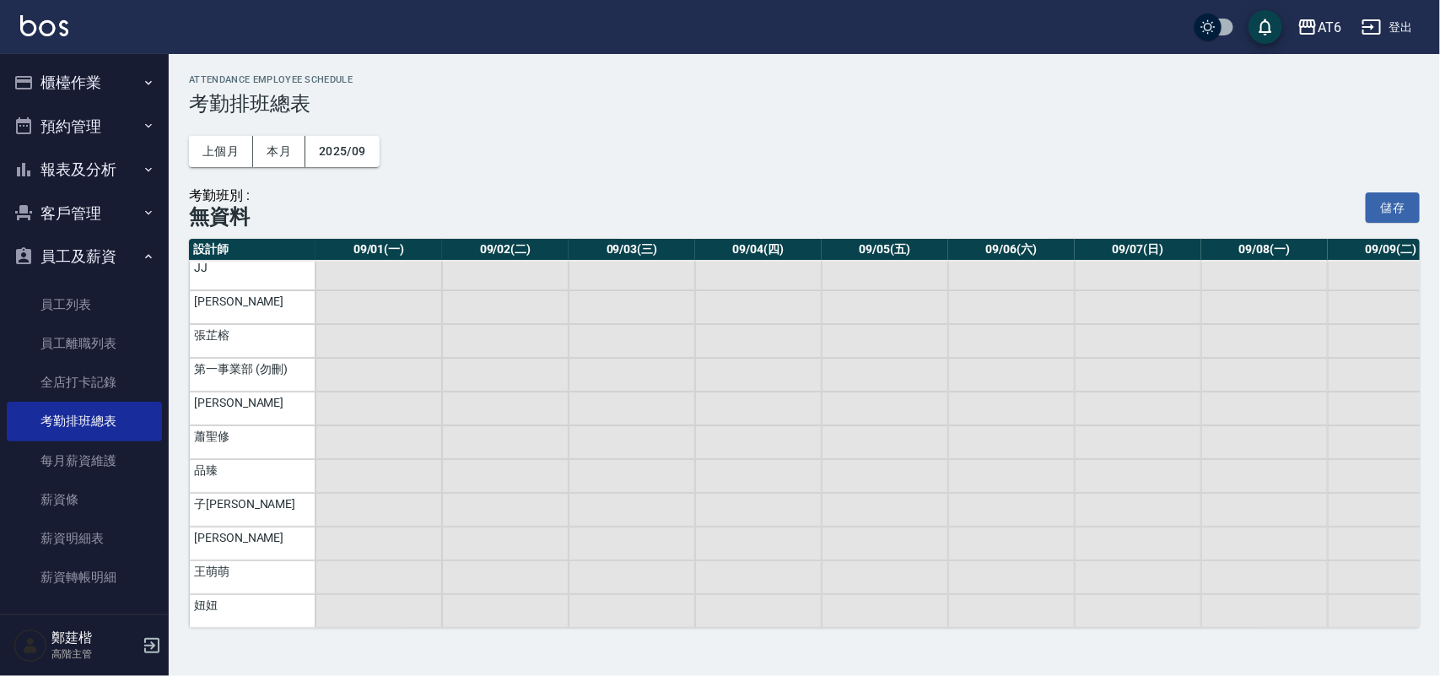
click at [390, 385] on td "a dense table" at bounding box center [378, 375] width 127 height 34
click at [357, 427] on td "a dense table" at bounding box center [378, 442] width 127 height 34
click at [238, 385] on td "第一事業部 (勿刪)" at bounding box center [252, 375] width 127 height 34
click at [225, 410] on td "[PERSON_NAME]" at bounding box center [252, 408] width 127 height 34
click at [212, 440] on td "蕭聖修" at bounding box center [252, 442] width 127 height 34
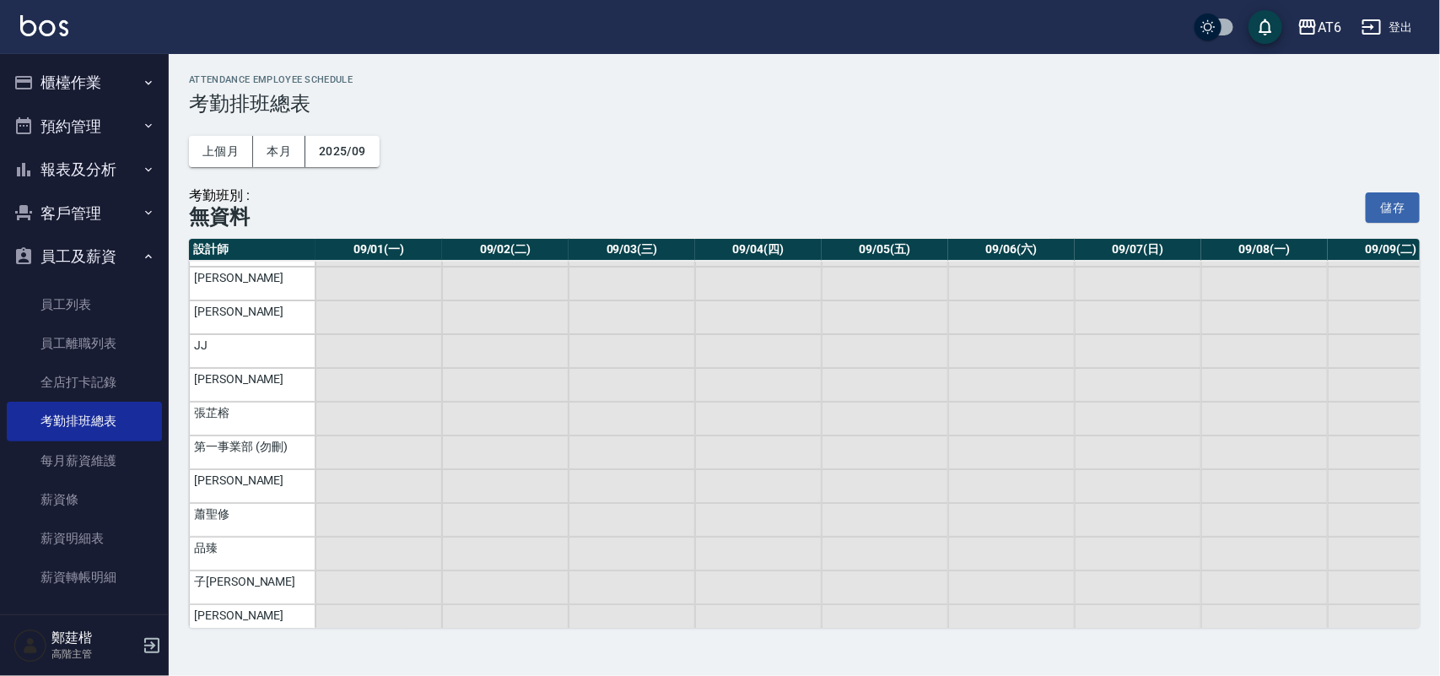
scroll to position [0, 0]
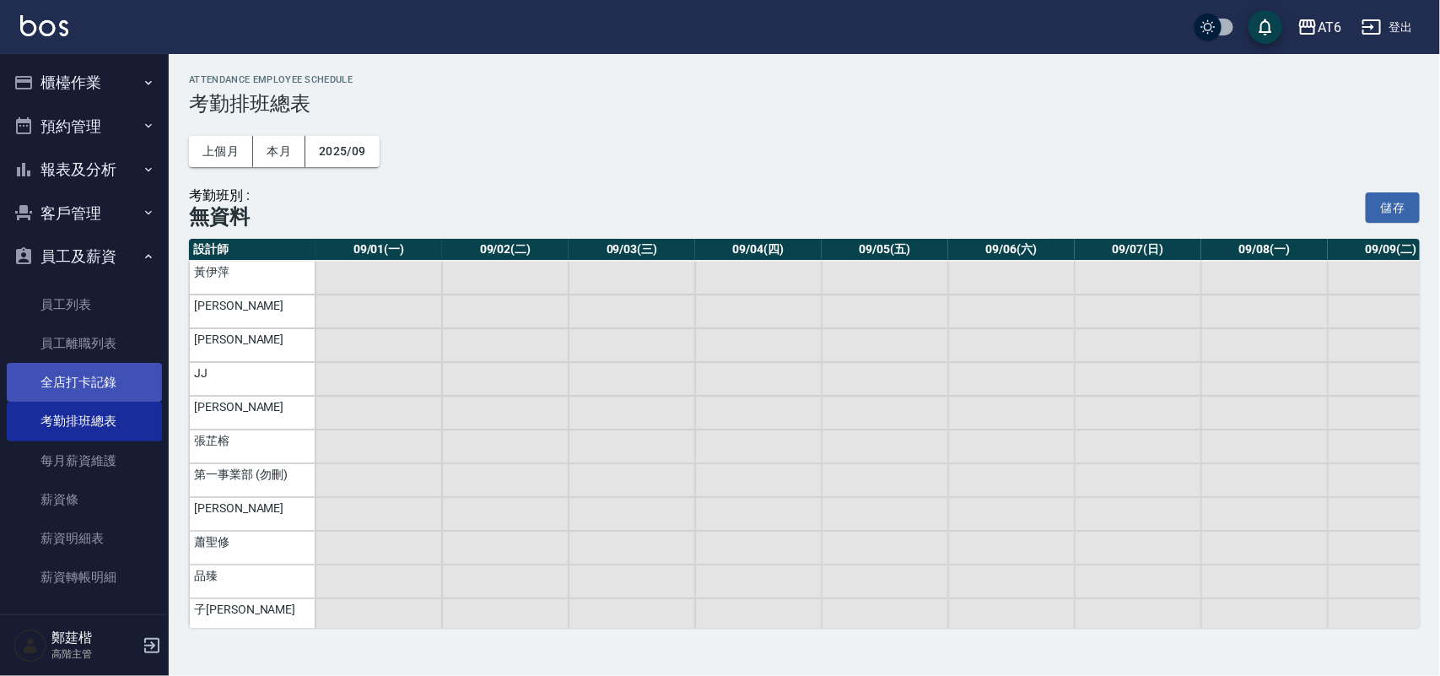
click at [22, 364] on link "全店打卡記錄" at bounding box center [84, 382] width 155 height 39
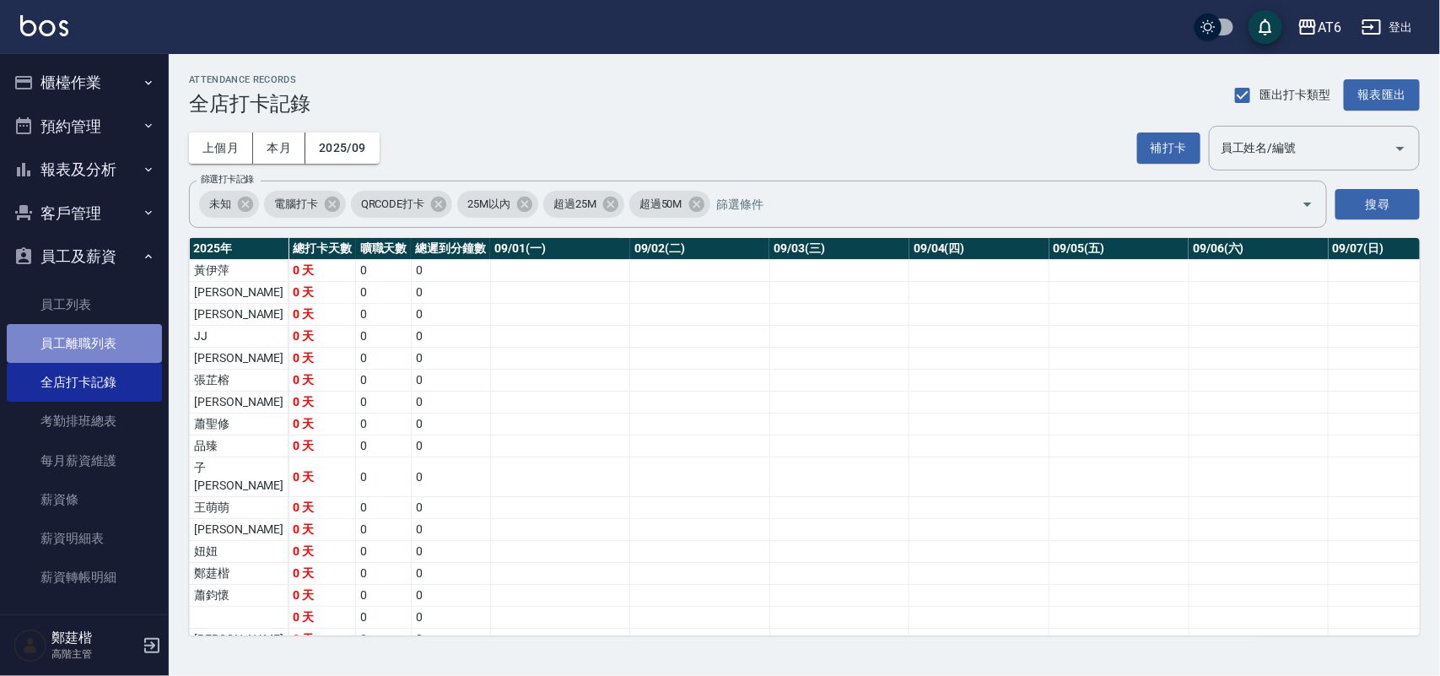
click at [89, 348] on link "員工離職列表" at bounding box center [84, 343] width 155 height 39
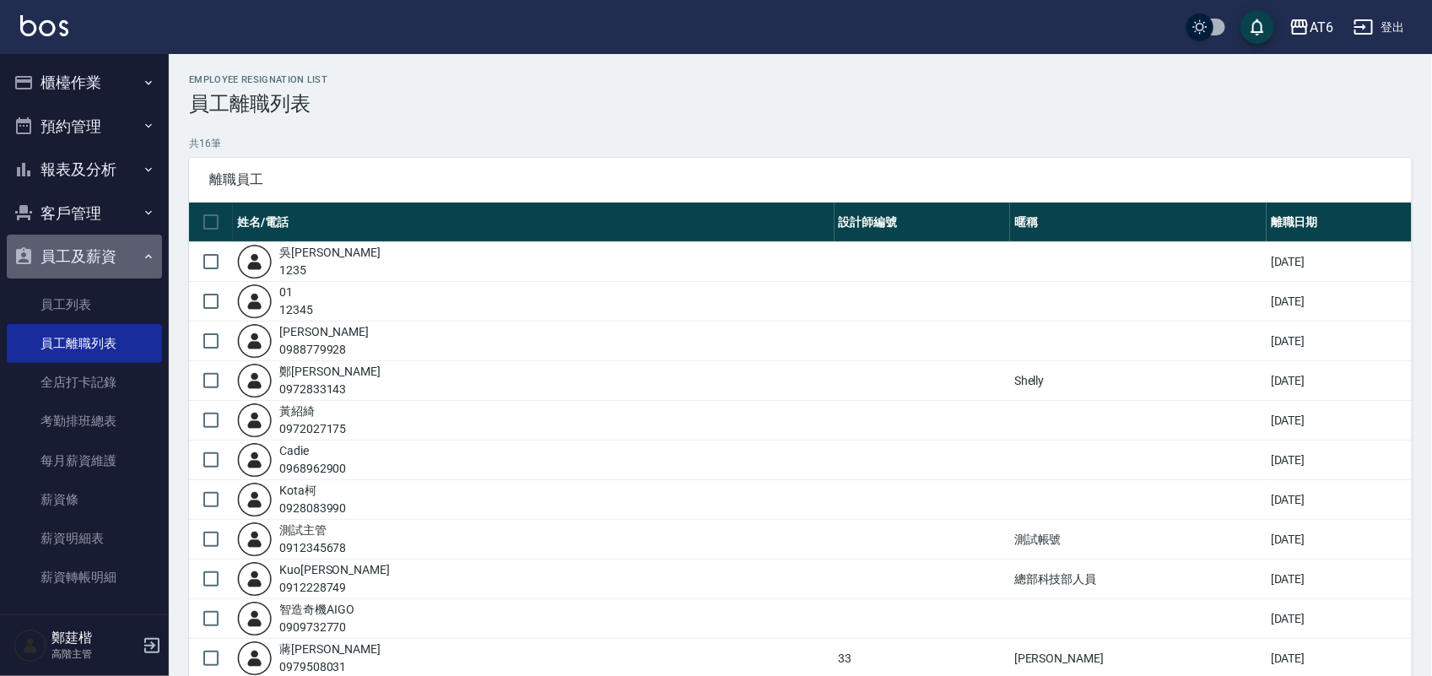
click at [148, 250] on button "員工及薪資" at bounding box center [84, 257] width 155 height 44
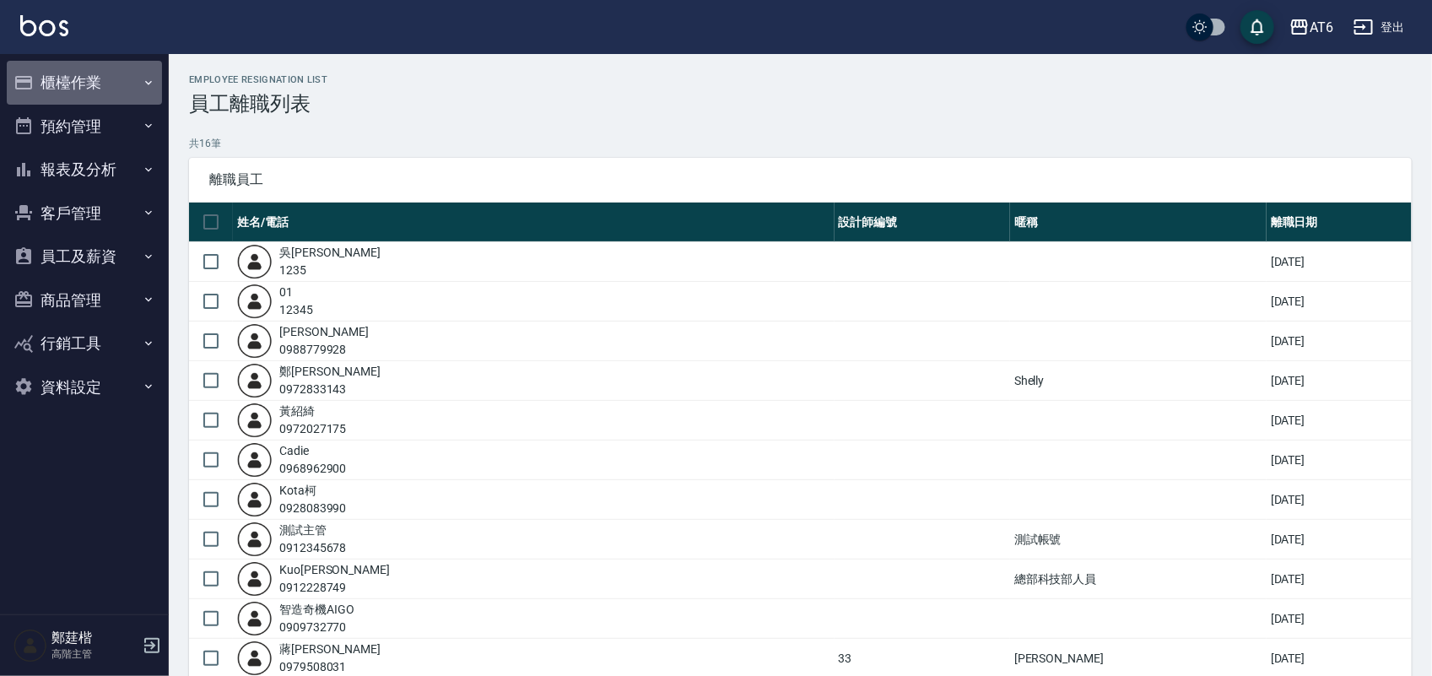
click at [78, 100] on button "櫃檯作業" at bounding box center [84, 83] width 155 height 44
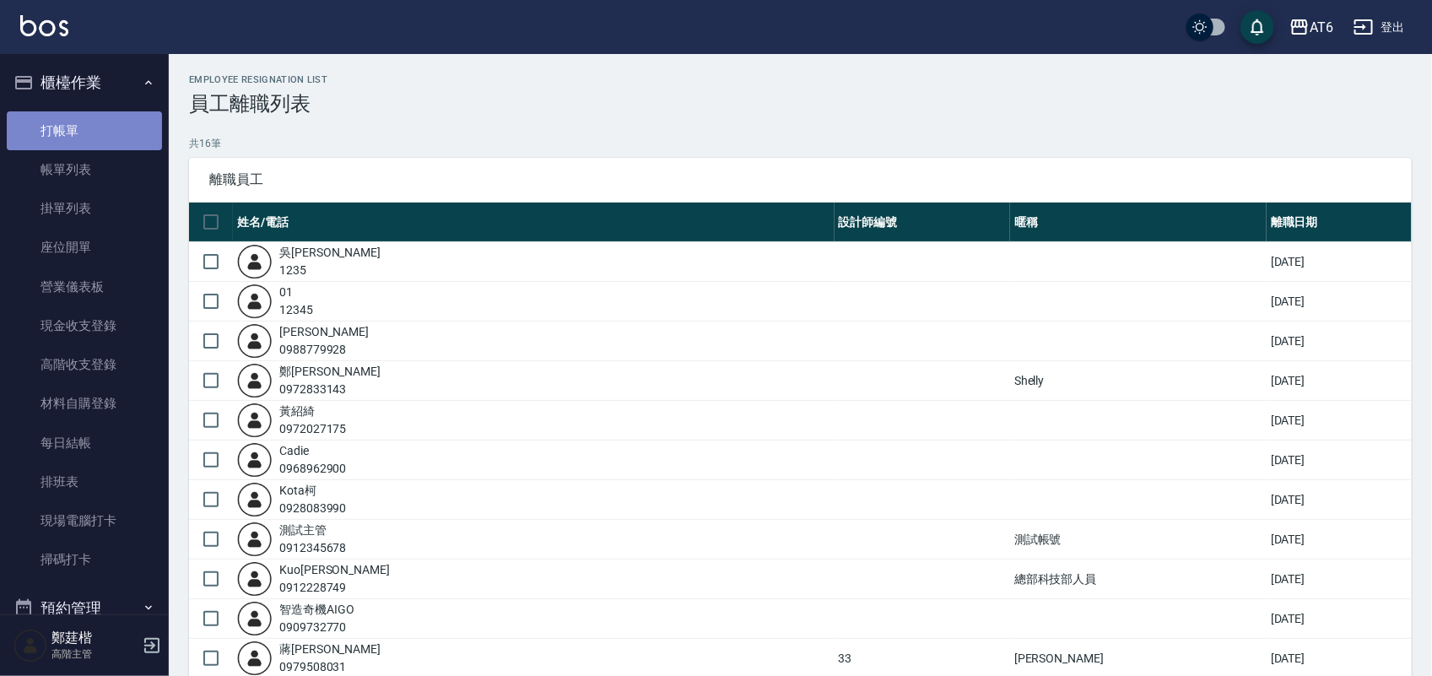
click at [85, 133] on link "打帳單" at bounding box center [84, 130] width 155 height 39
click at [103, 91] on button "櫃檯作業" at bounding box center [84, 83] width 155 height 44
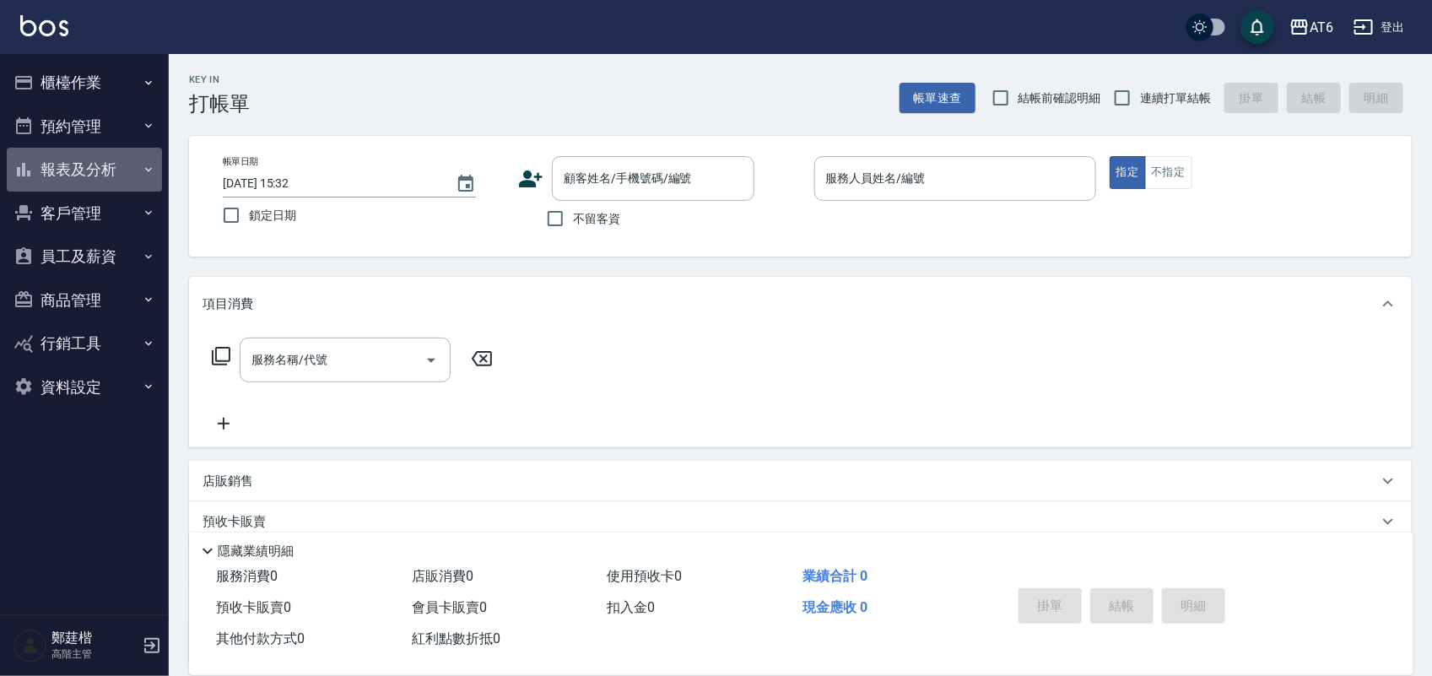
click at [139, 173] on button "報表及分析" at bounding box center [84, 170] width 155 height 44
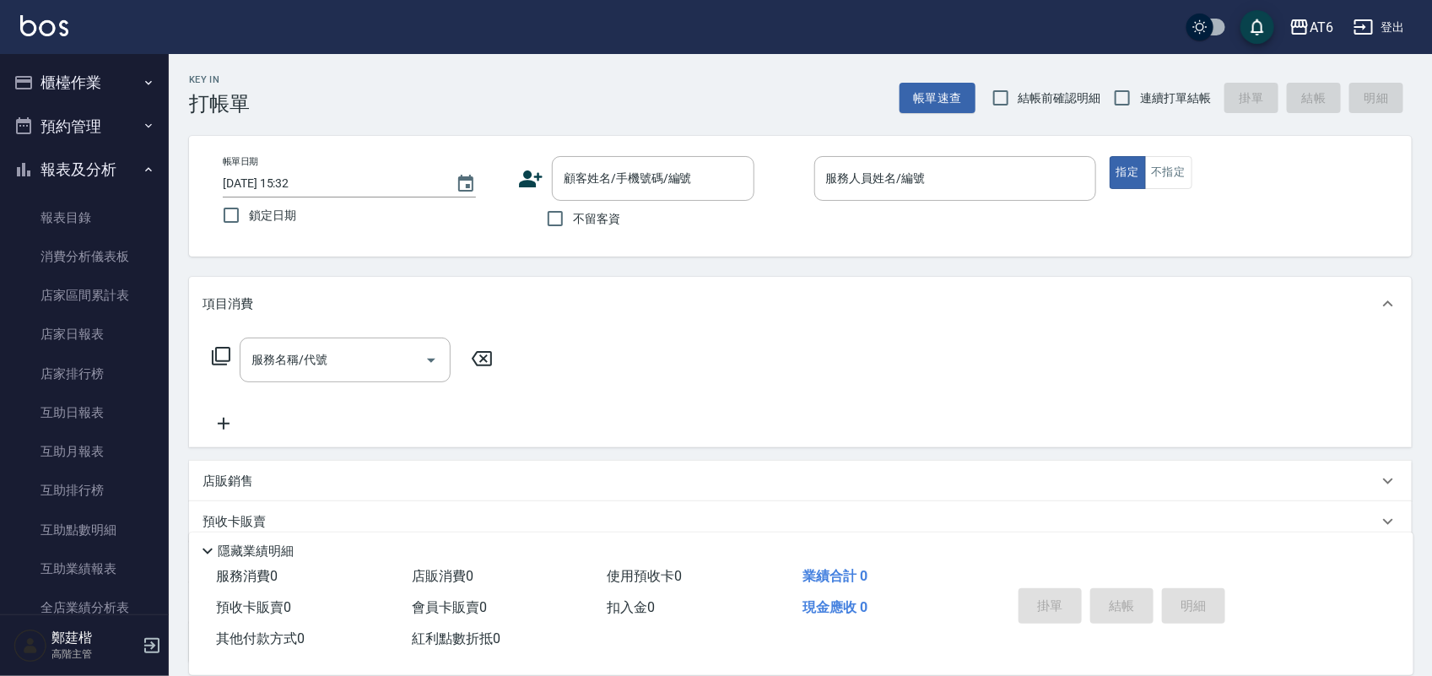
click at [49, 171] on button "報表及分析" at bounding box center [84, 170] width 155 height 44
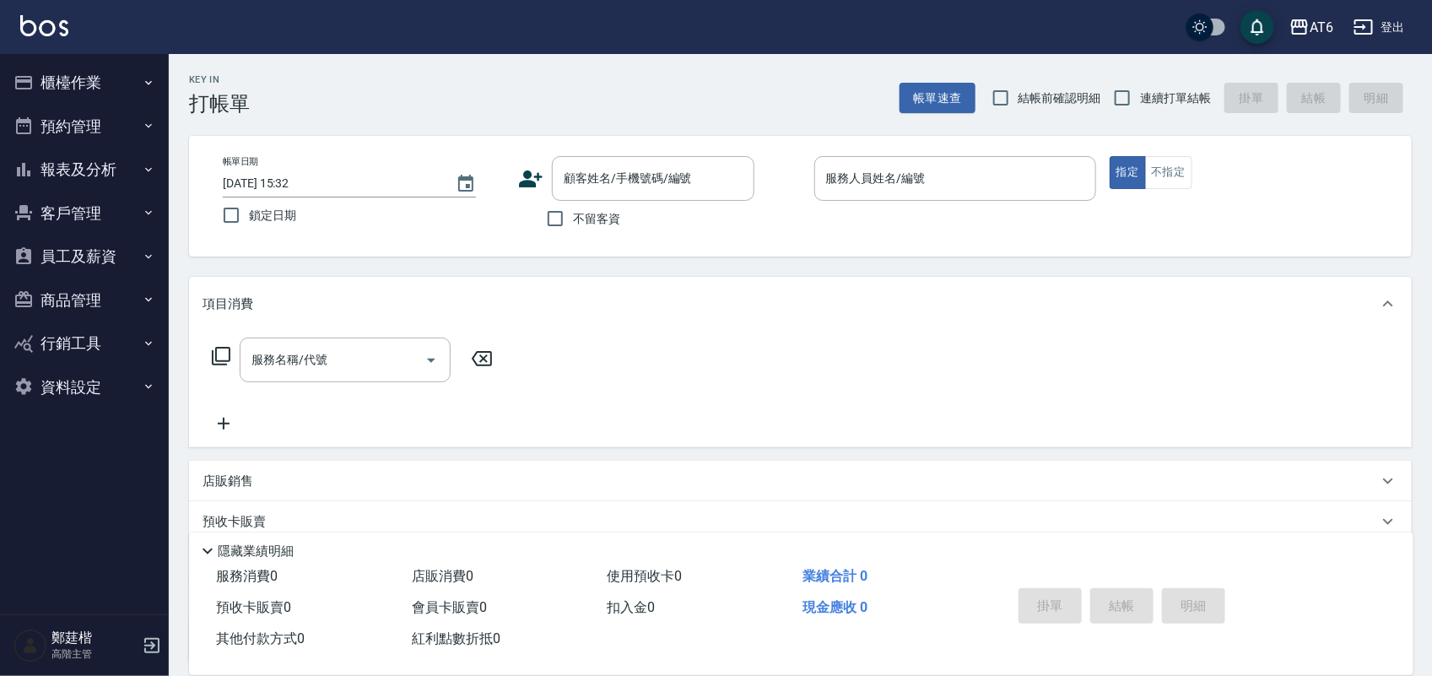
click at [64, 76] on button "櫃檯作業" at bounding box center [84, 83] width 155 height 44
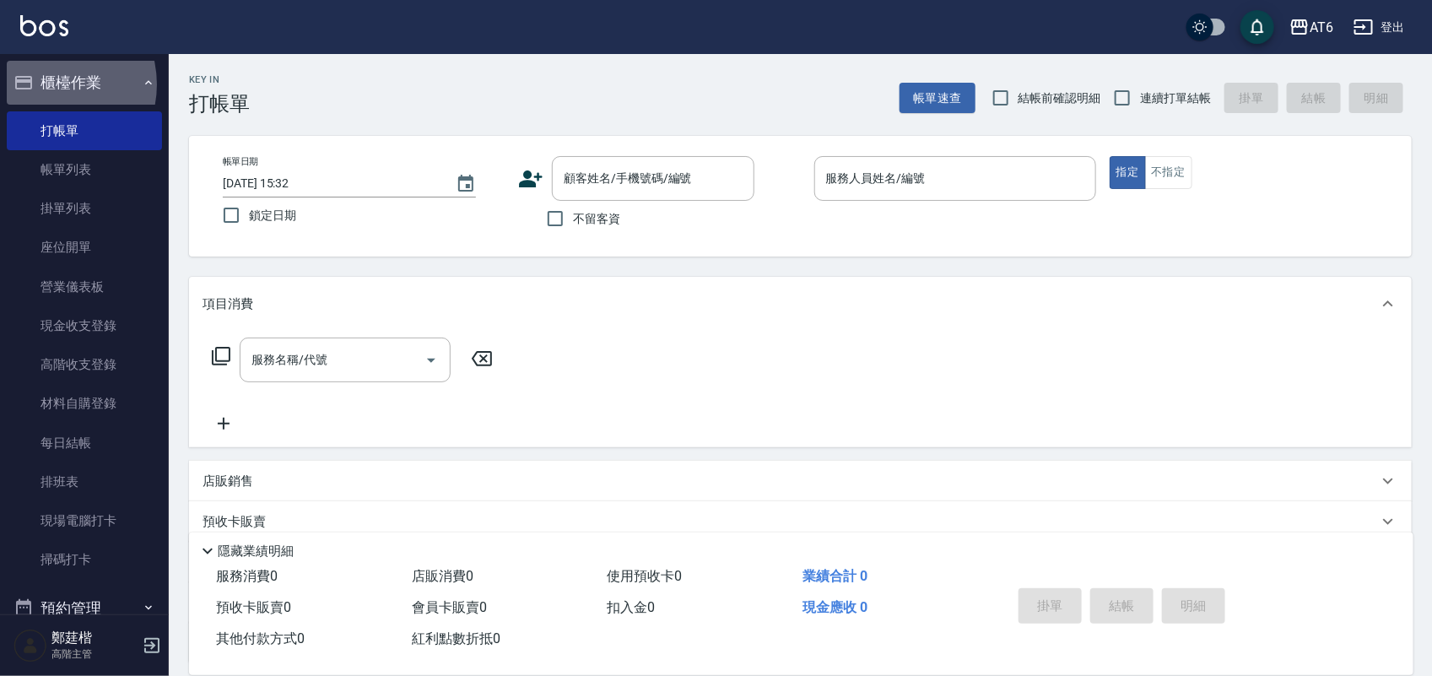
click at [46, 84] on button "櫃檯作業" at bounding box center [84, 83] width 155 height 44
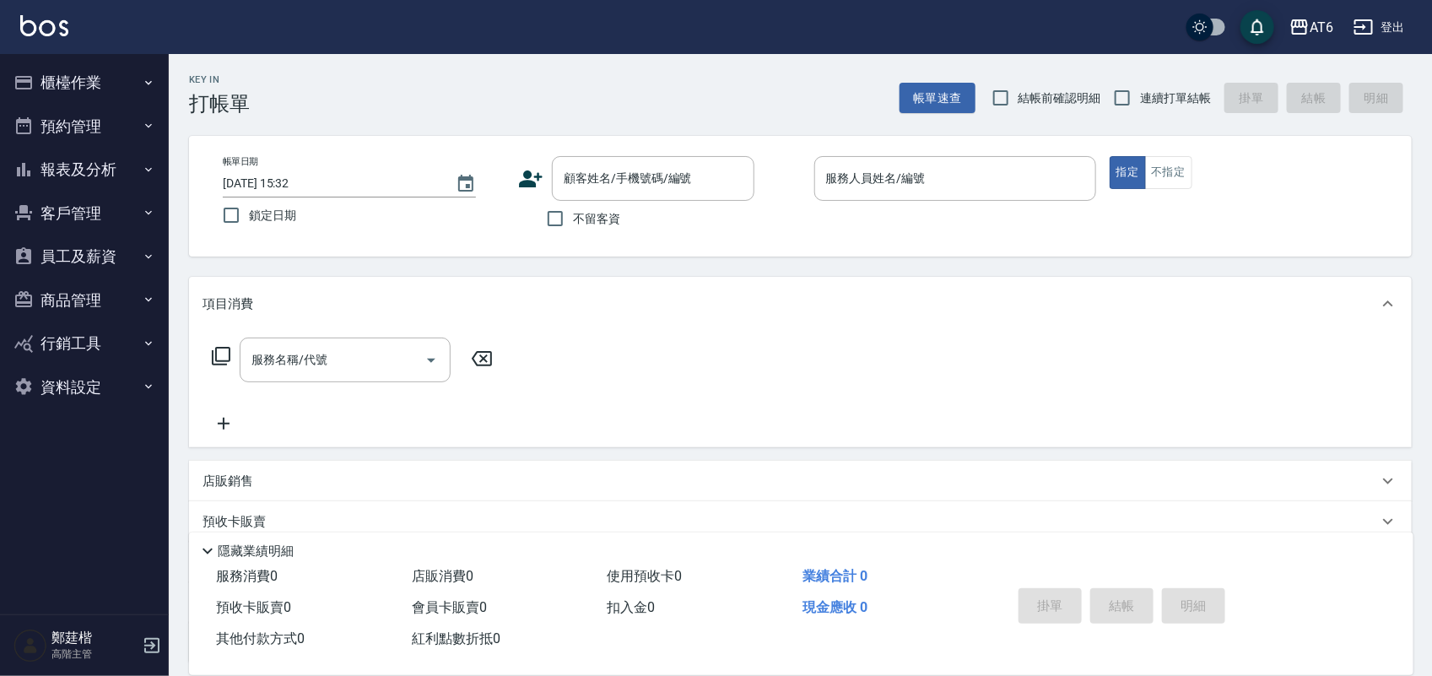
click at [90, 162] on button "報表及分析" at bounding box center [84, 170] width 155 height 44
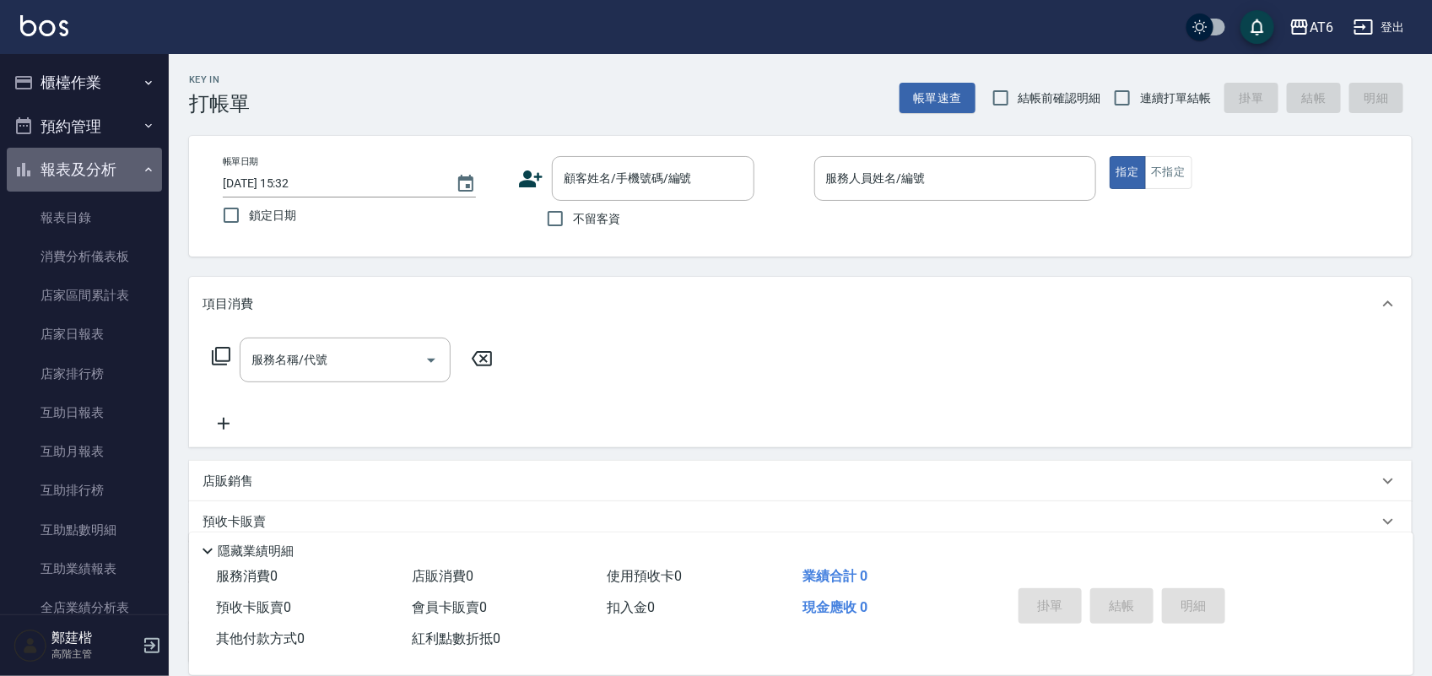
click at [90, 162] on button "報表及分析" at bounding box center [84, 170] width 155 height 44
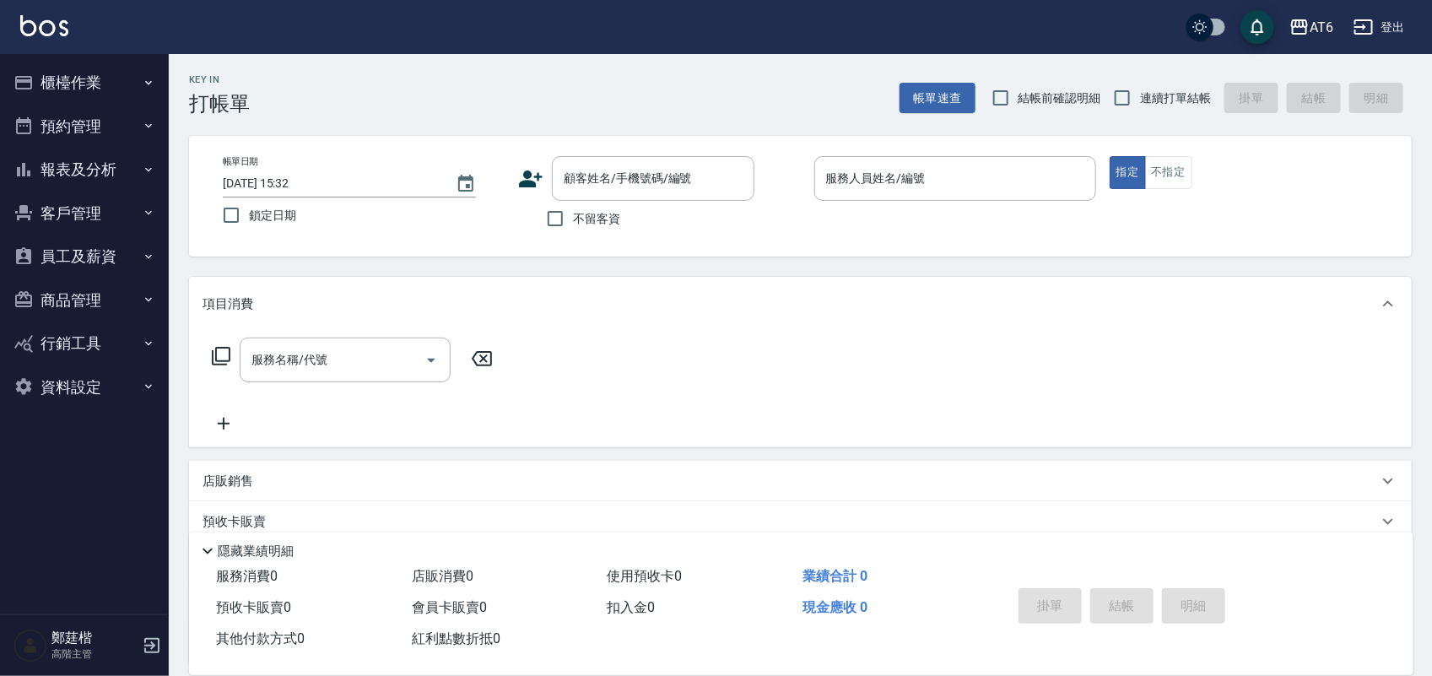
click at [82, 157] on button "報表及分析" at bounding box center [84, 170] width 155 height 44
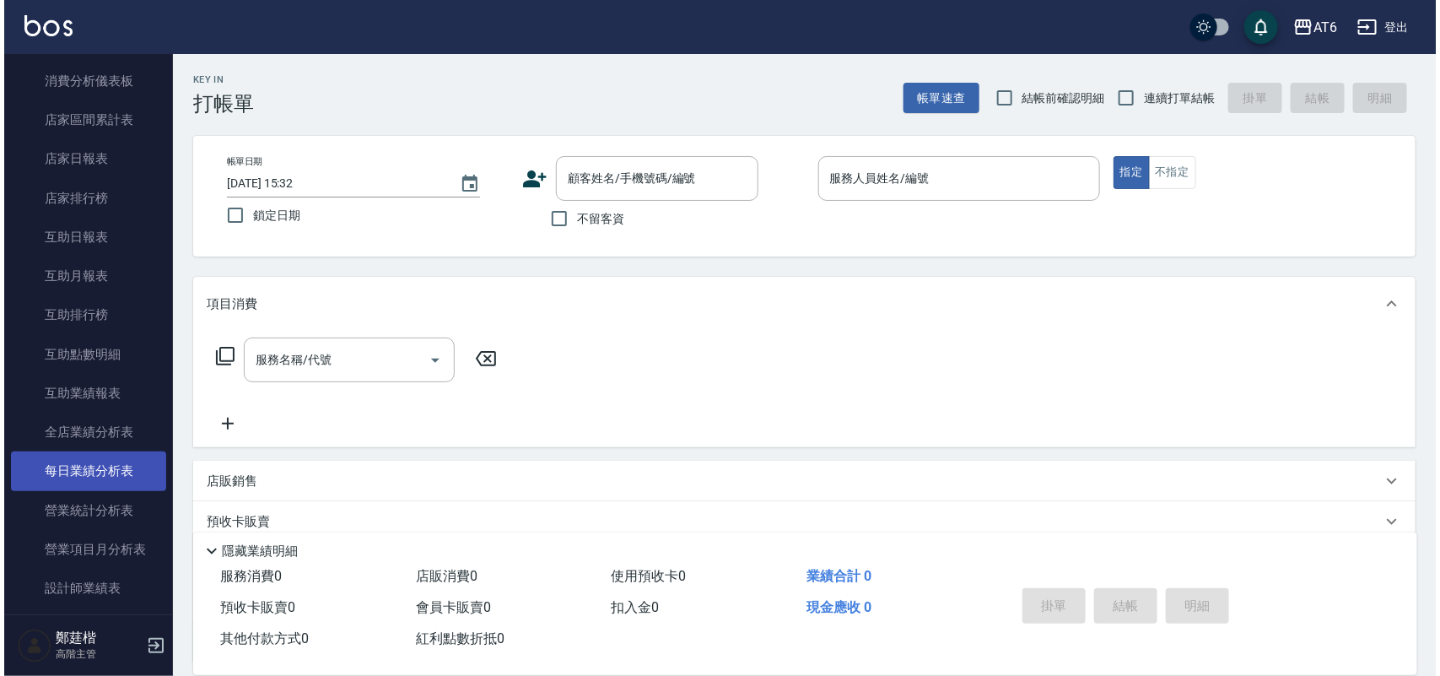
scroll to position [211, 0]
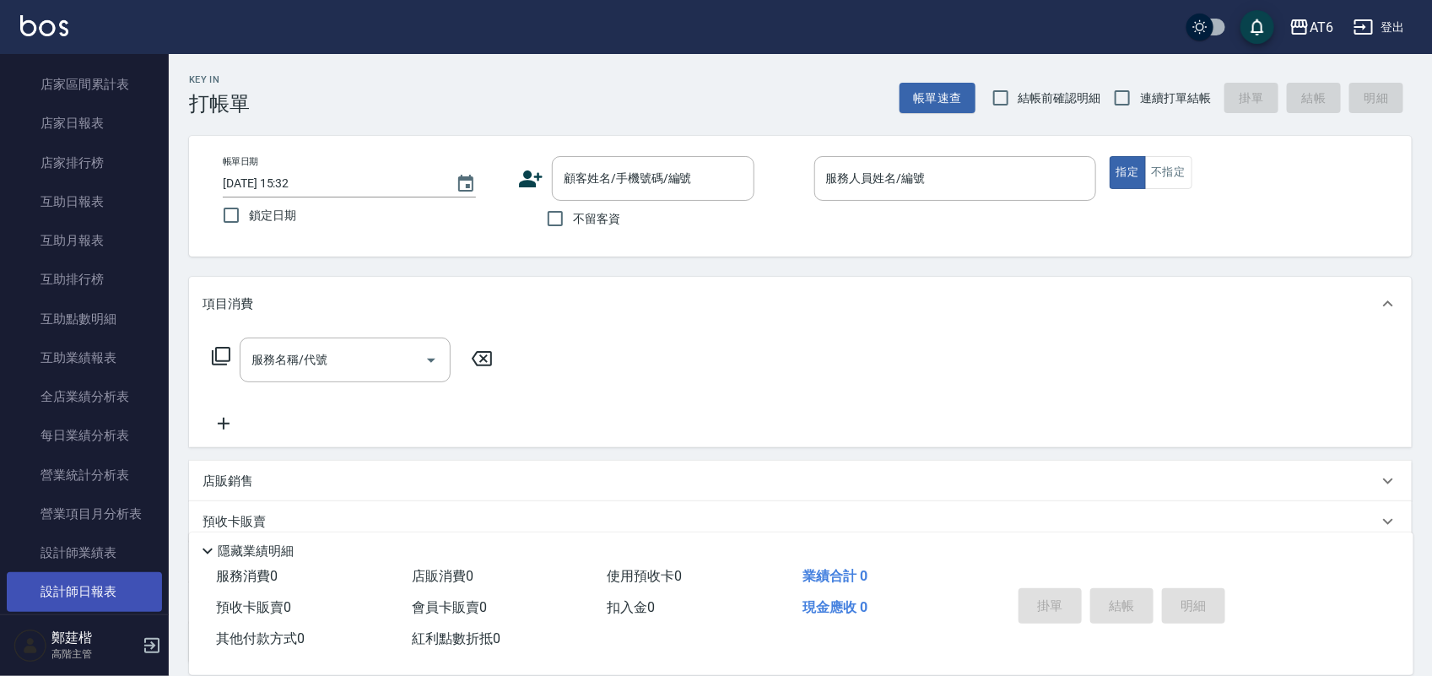
click at [115, 583] on link "設計師日報表" at bounding box center [84, 591] width 155 height 39
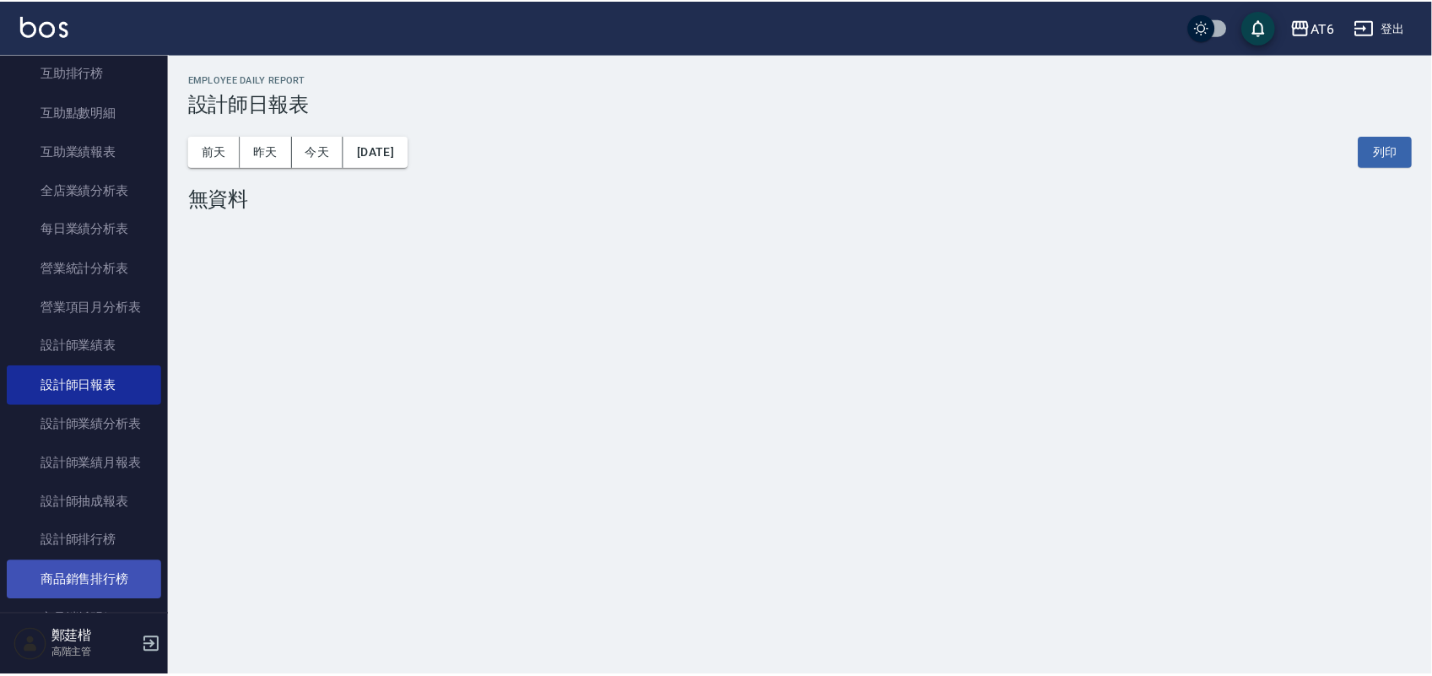
scroll to position [422, 0]
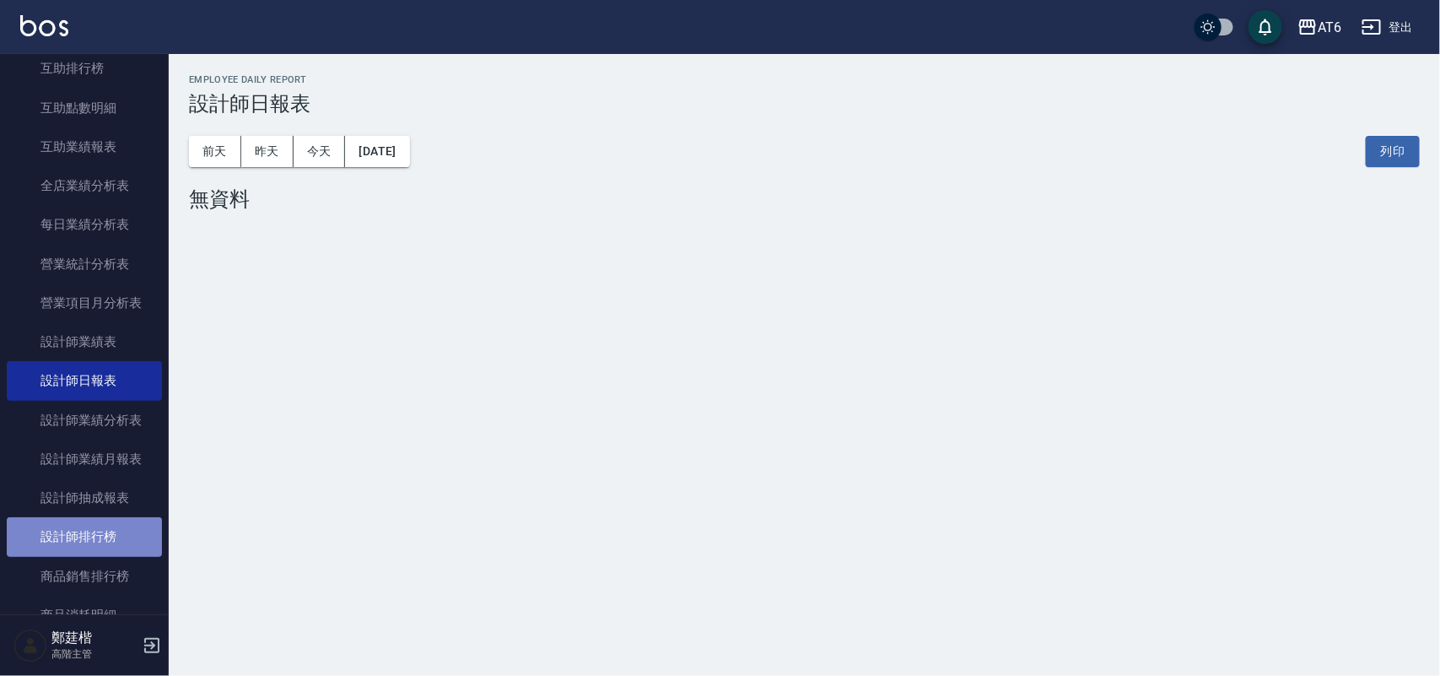
click at [98, 541] on link "設計師排行榜" at bounding box center [84, 536] width 155 height 39
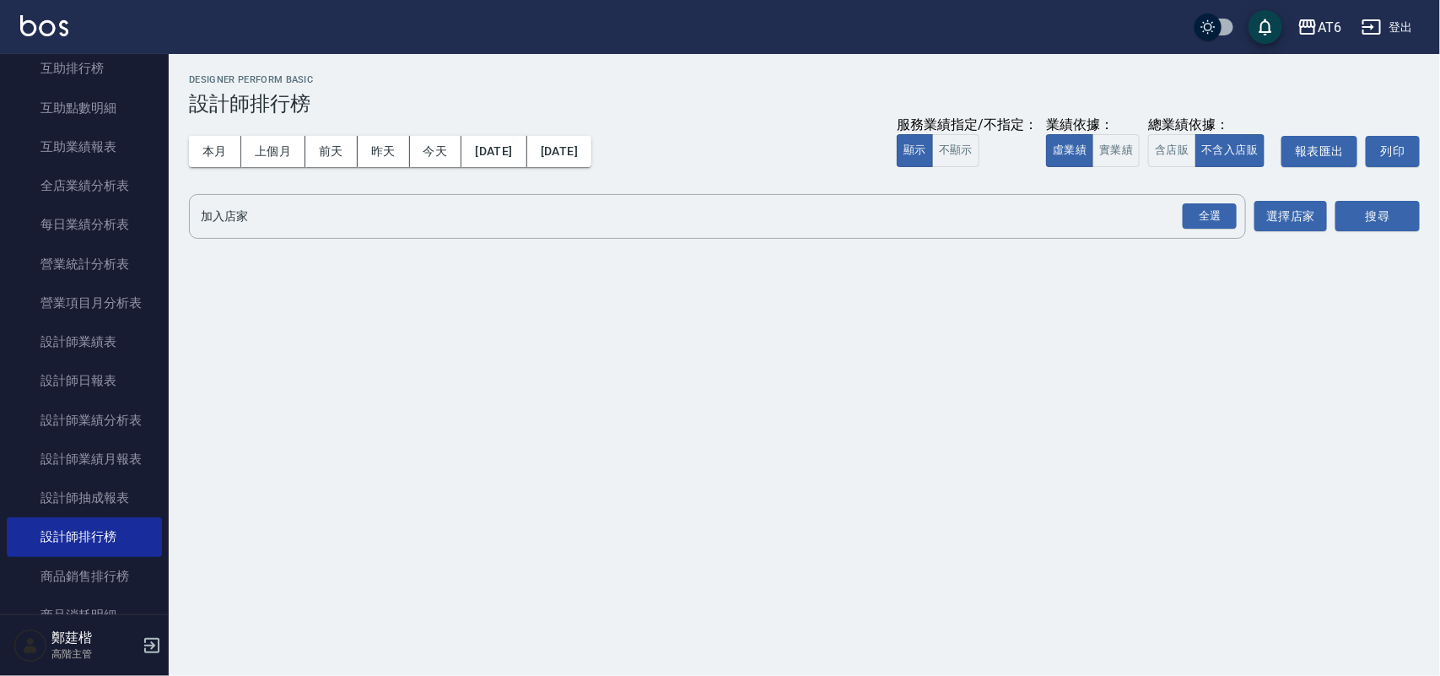
drag, startPoint x: 1200, startPoint y: 218, endPoint x: 1318, endPoint y: 194, distance: 121.3
click at [1198, 218] on div "全選" at bounding box center [1210, 216] width 54 height 26
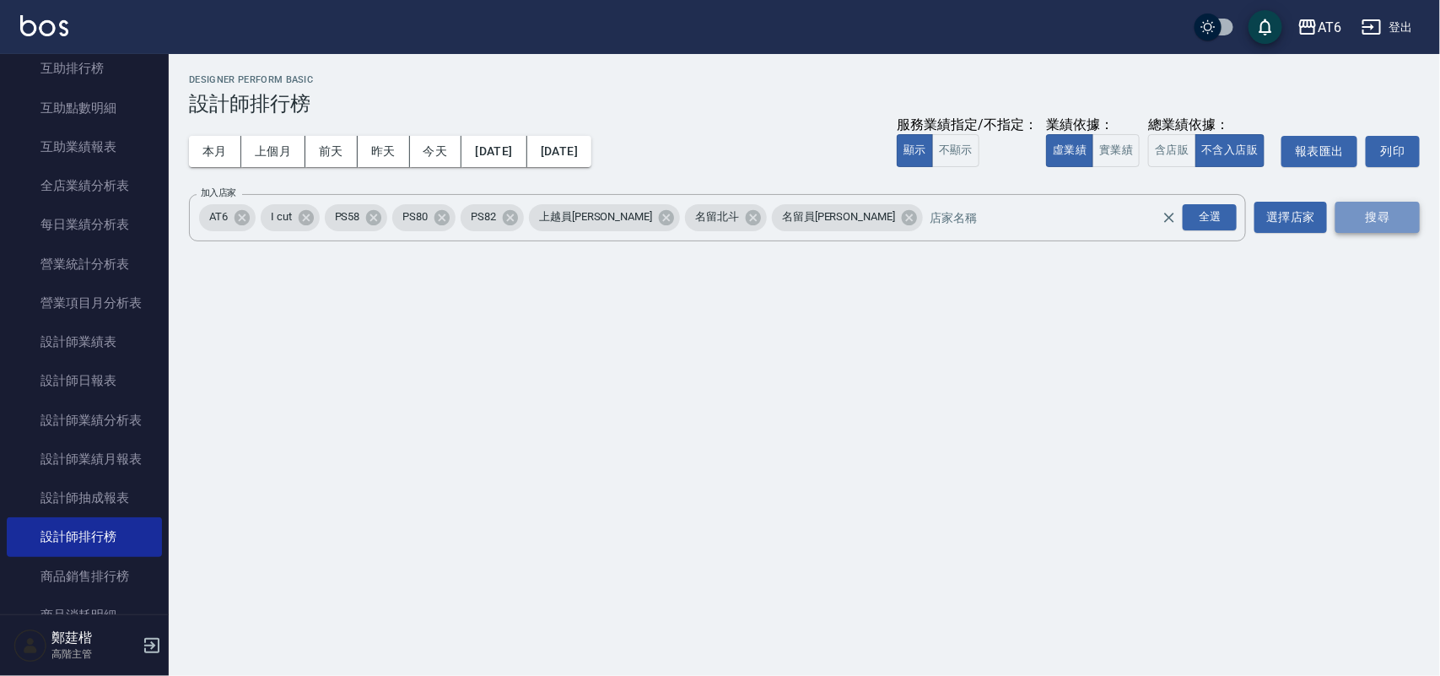
click at [1414, 209] on button "搜尋" at bounding box center [1377, 217] width 84 height 31
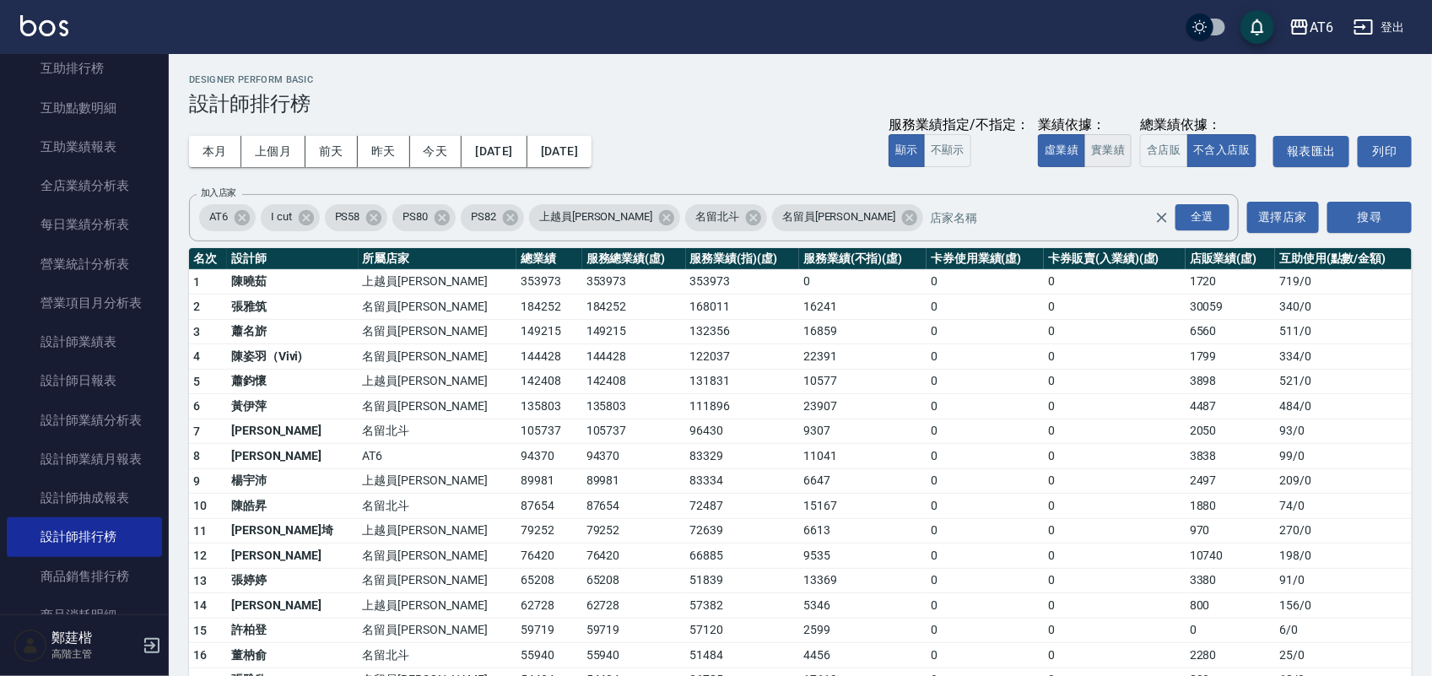
click at [1116, 152] on button "實業績" at bounding box center [1107, 150] width 47 height 33
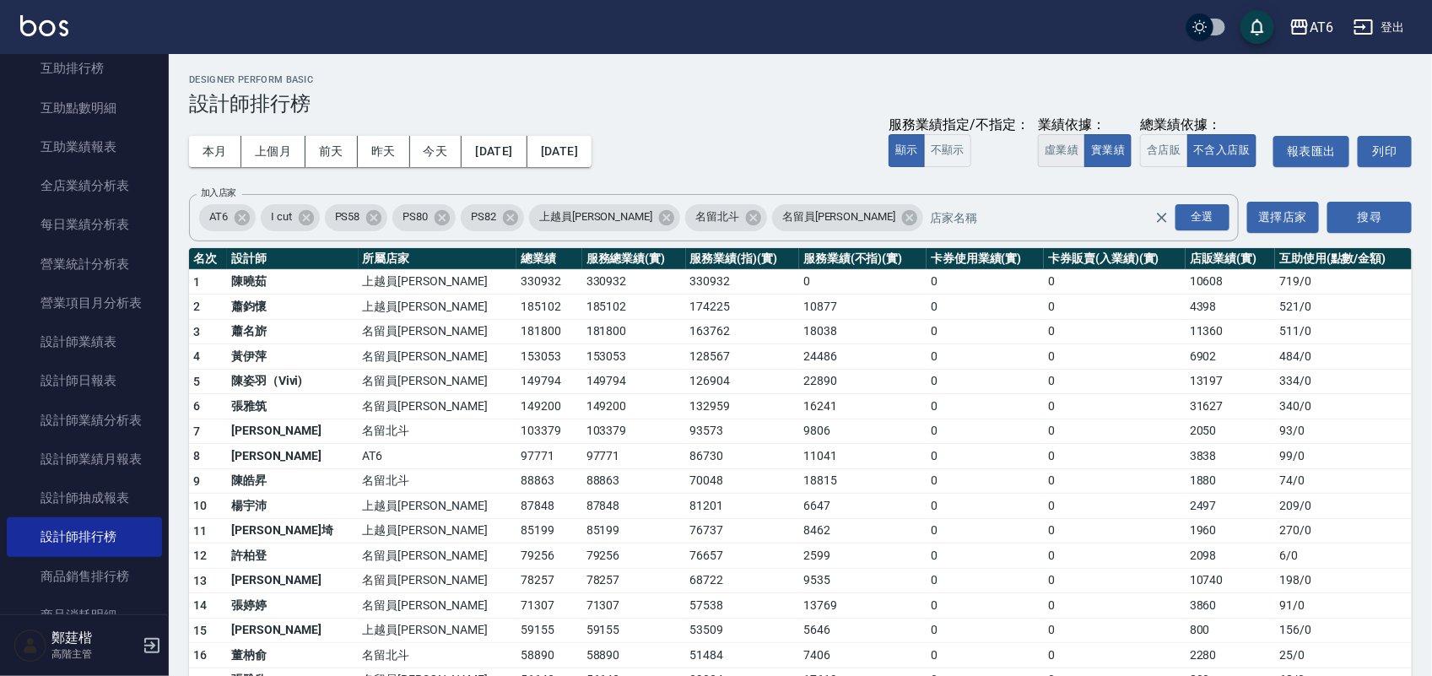
click at [1074, 148] on button "虛業績" at bounding box center [1061, 150] width 47 height 33
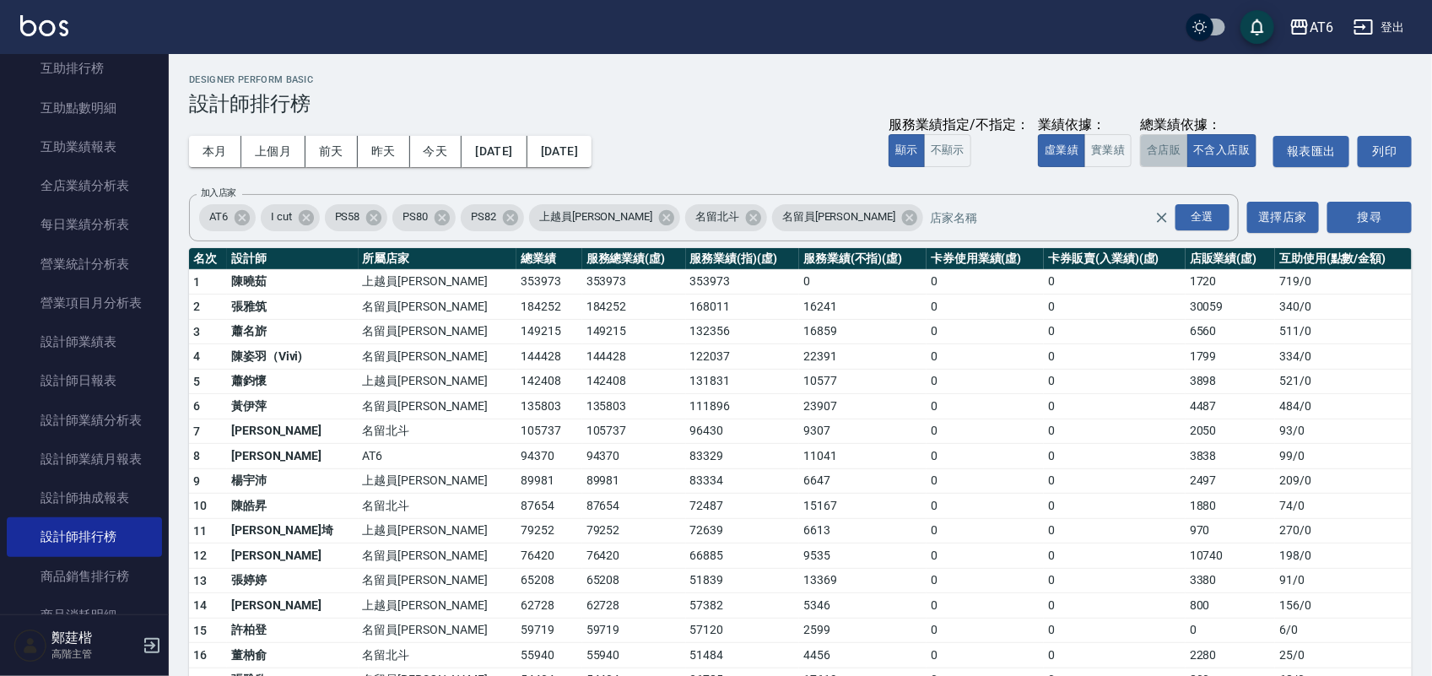
click at [1164, 156] on button "含店販" at bounding box center [1163, 150] width 47 height 33
click at [1097, 156] on button "實業績" at bounding box center [1107, 150] width 47 height 33
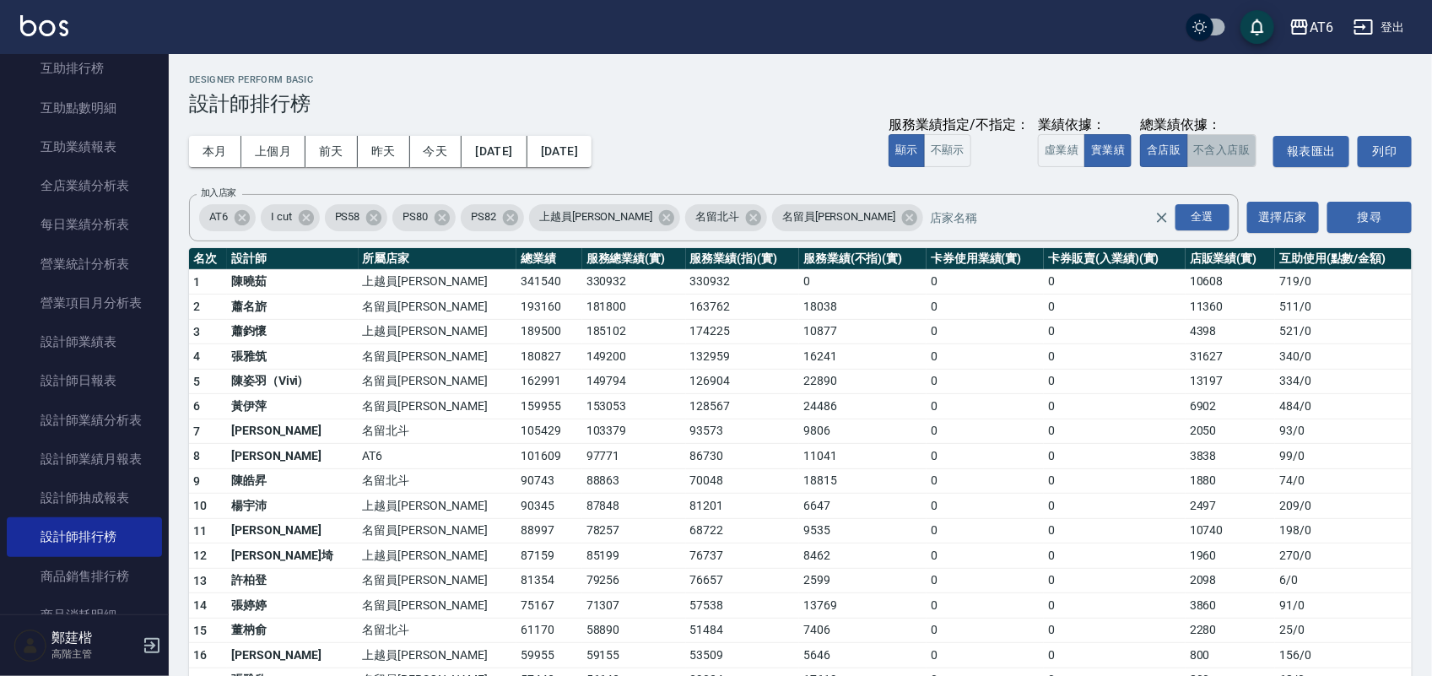
click at [1221, 149] on button "不含入店販" at bounding box center [1222, 150] width 70 height 33
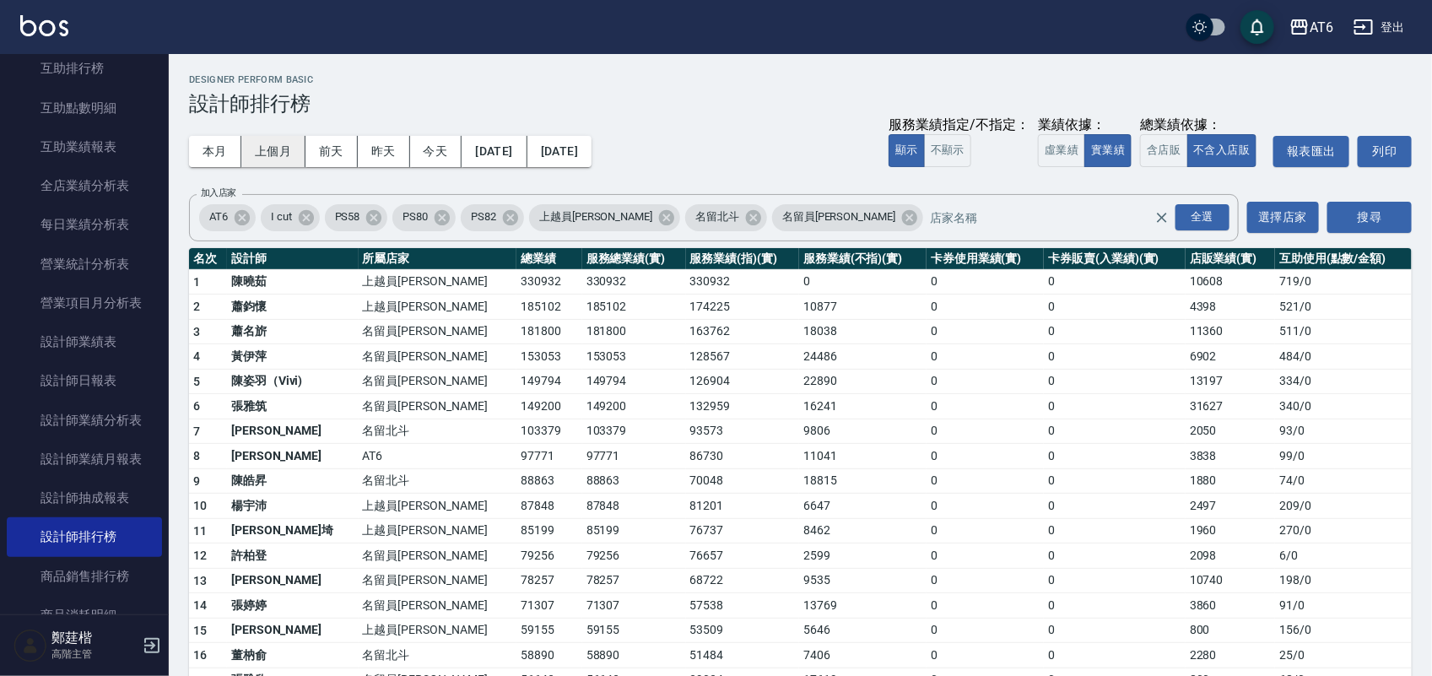
click at [283, 161] on button "上個月" at bounding box center [273, 151] width 64 height 31
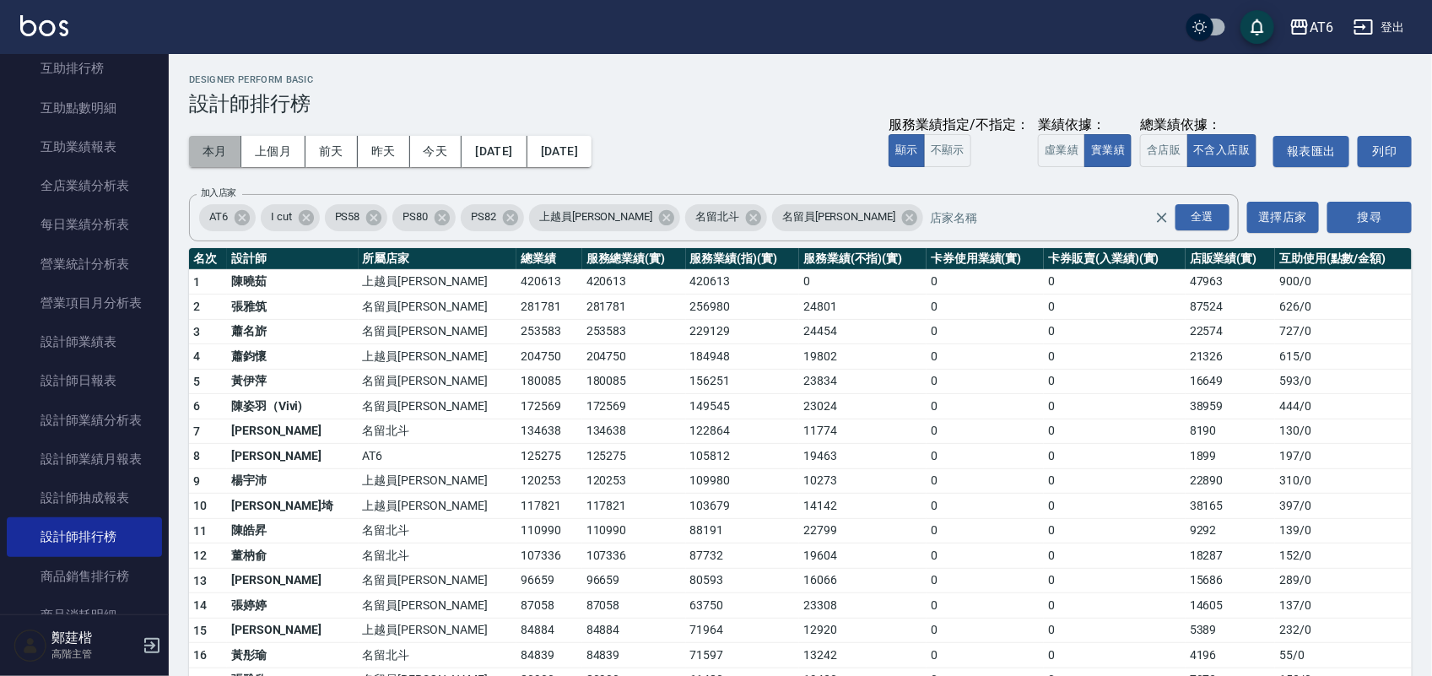
click at [232, 156] on button "本月" at bounding box center [215, 151] width 52 height 31
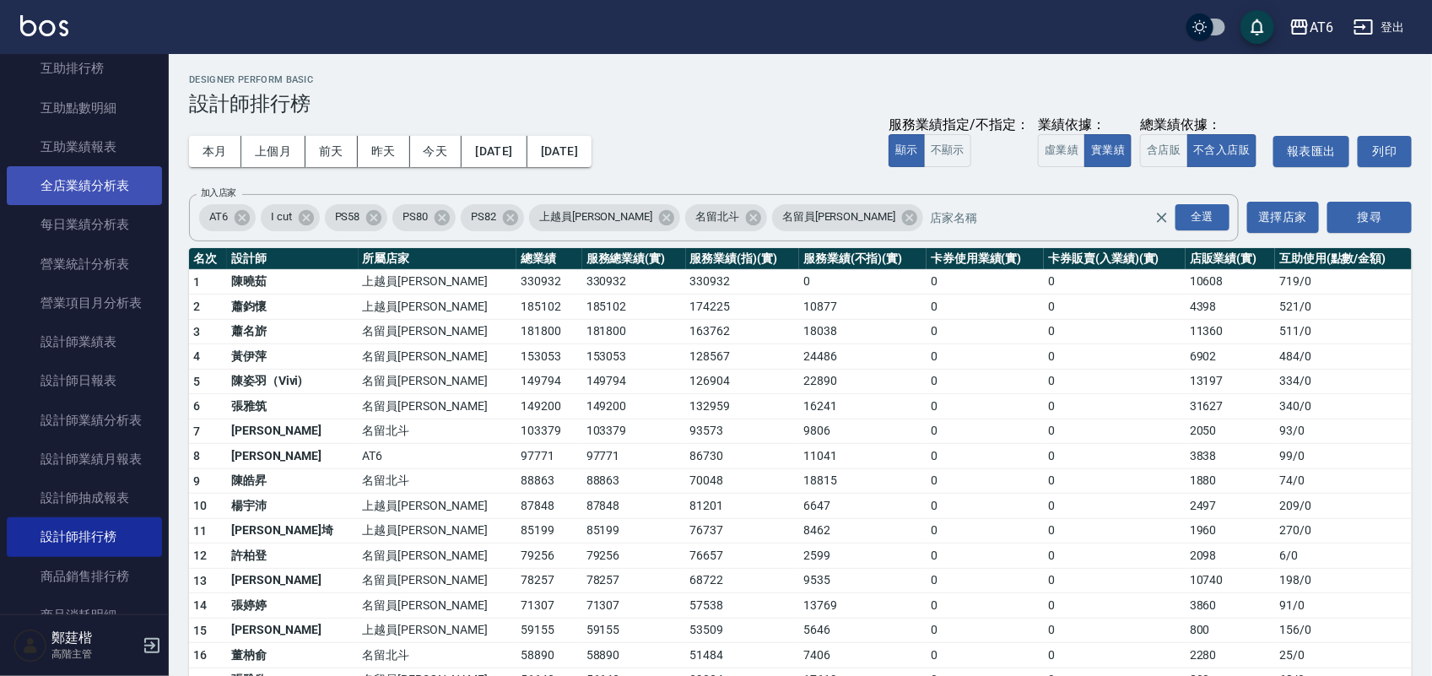
scroll to position [316, 0]
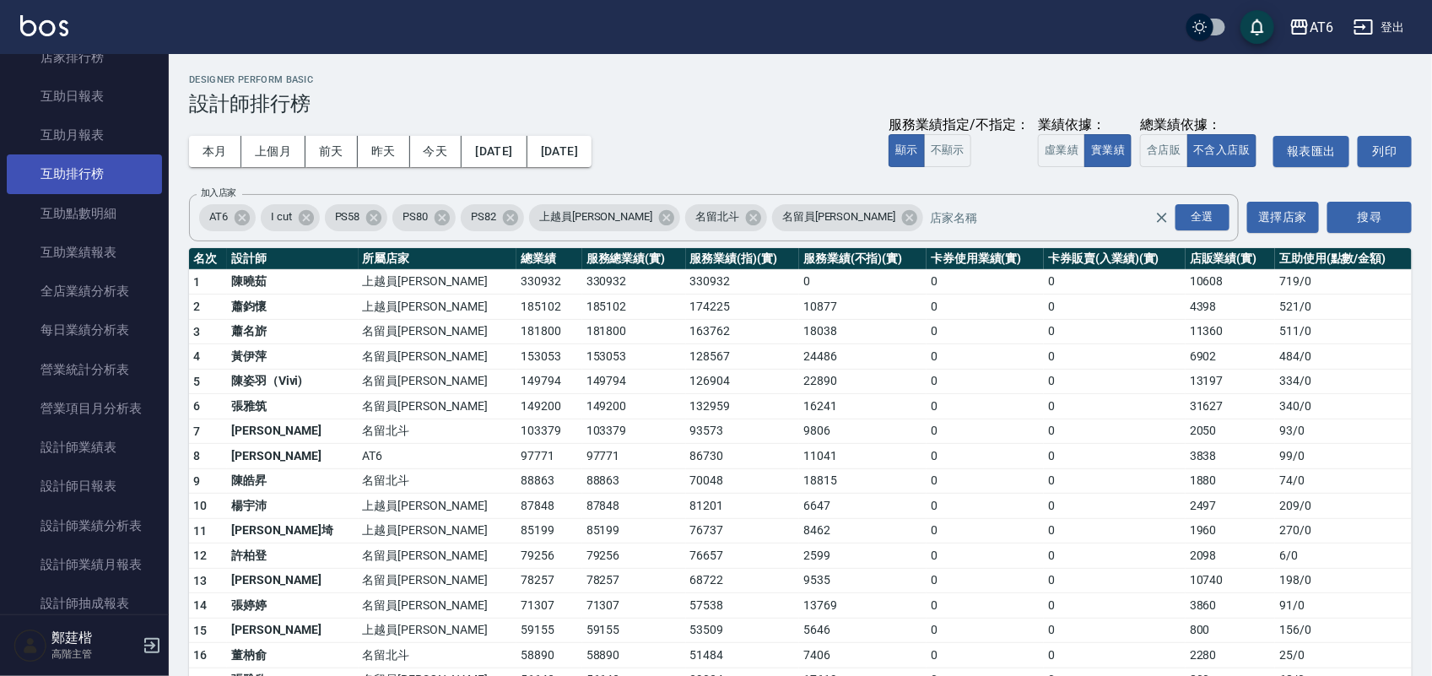
click at [89, 174] on link "互助排行榜" at bounding box center [84, 173] width 155 height 39
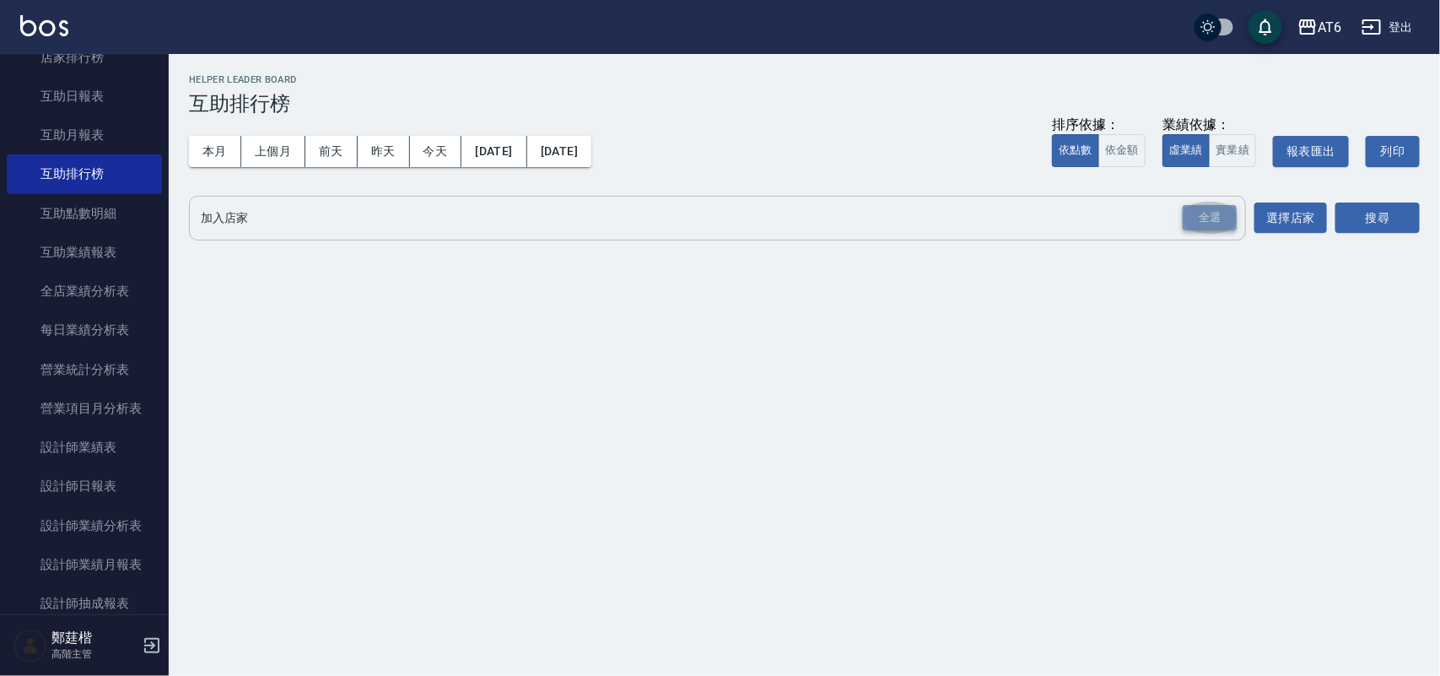
click at [1200, 219] on div "全選" at bounding box center [1210, 218] width 54 height 26
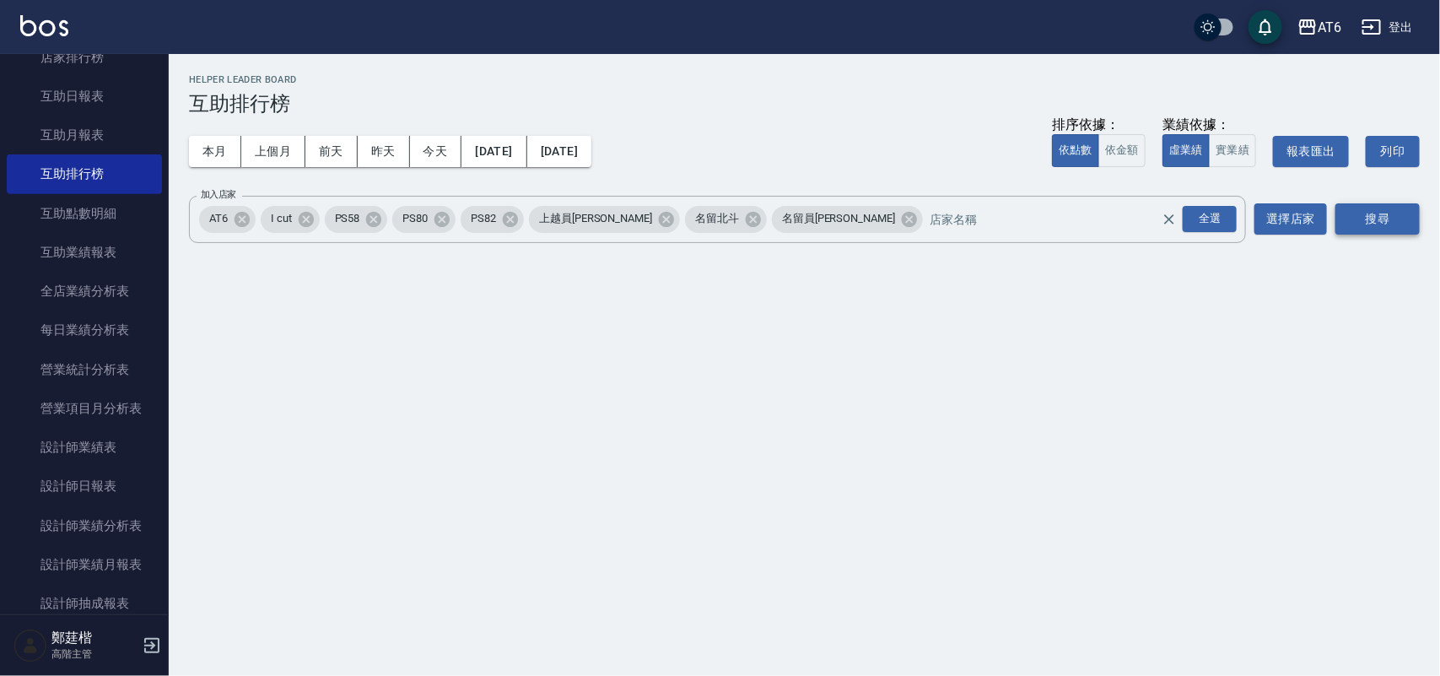
click at [1413, 222] on button "搜尋" at bounding box center [1377, 218] width 84 height 31
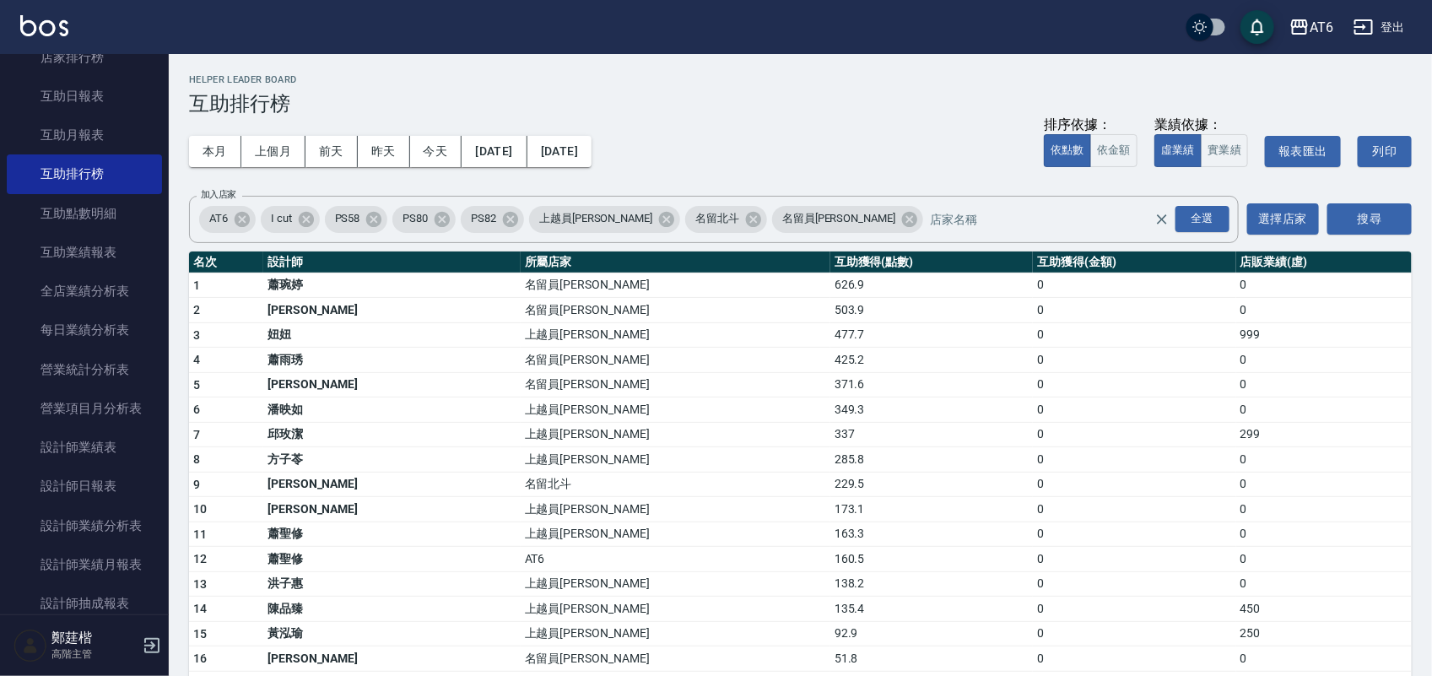
click at [830, 530] on td "163.3" at bounding box center [931, 533] width 202 height 25
click at [830, 551] on td "160.5" at bounding box center [931, 559] width 202 height 25
